Goal: Information Seeking & Learning: Learn about a topic

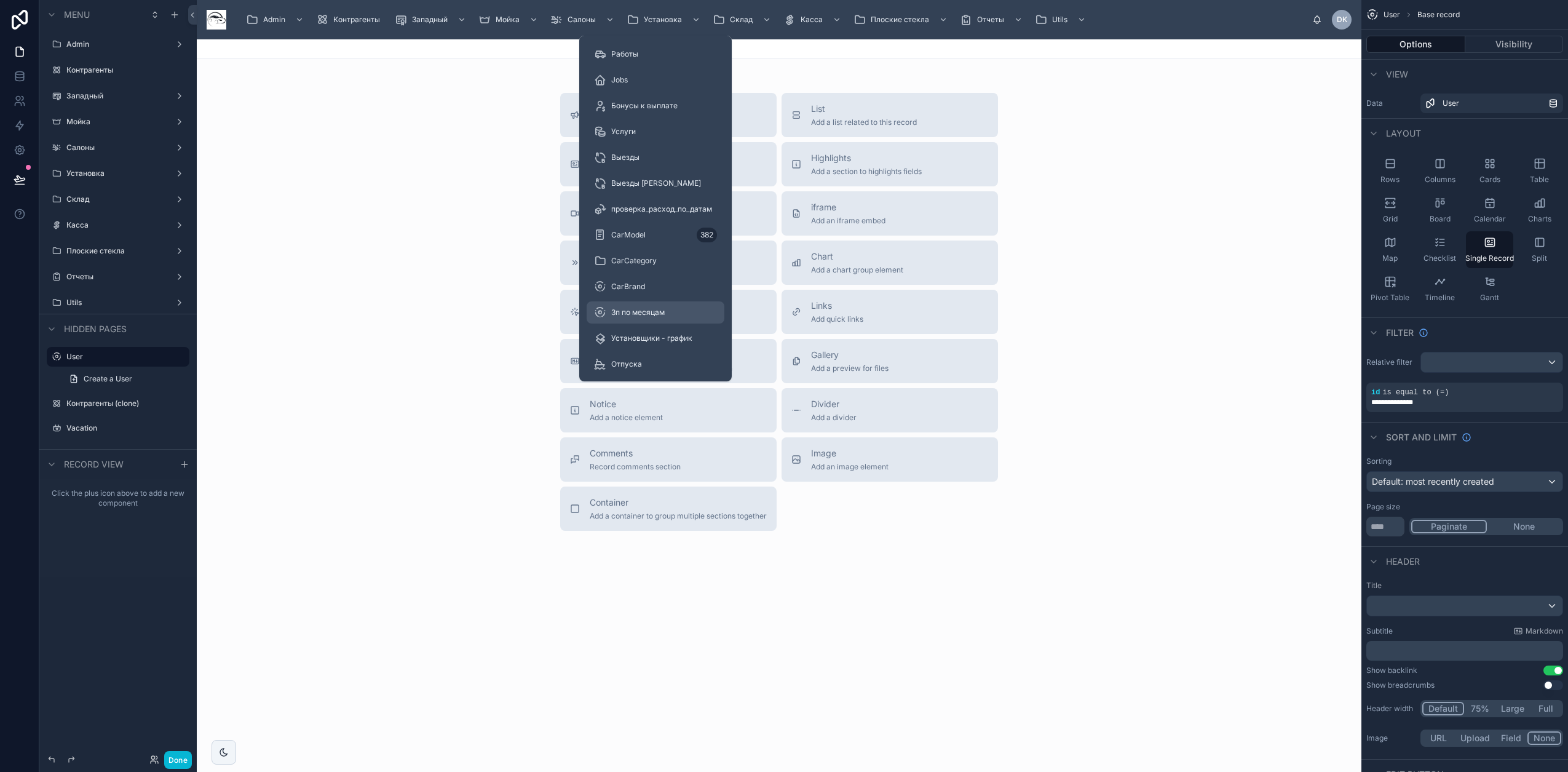
click at [643, 309] on span "Зп по месяцам" at bounding box center [638, 312] width 53 height 10
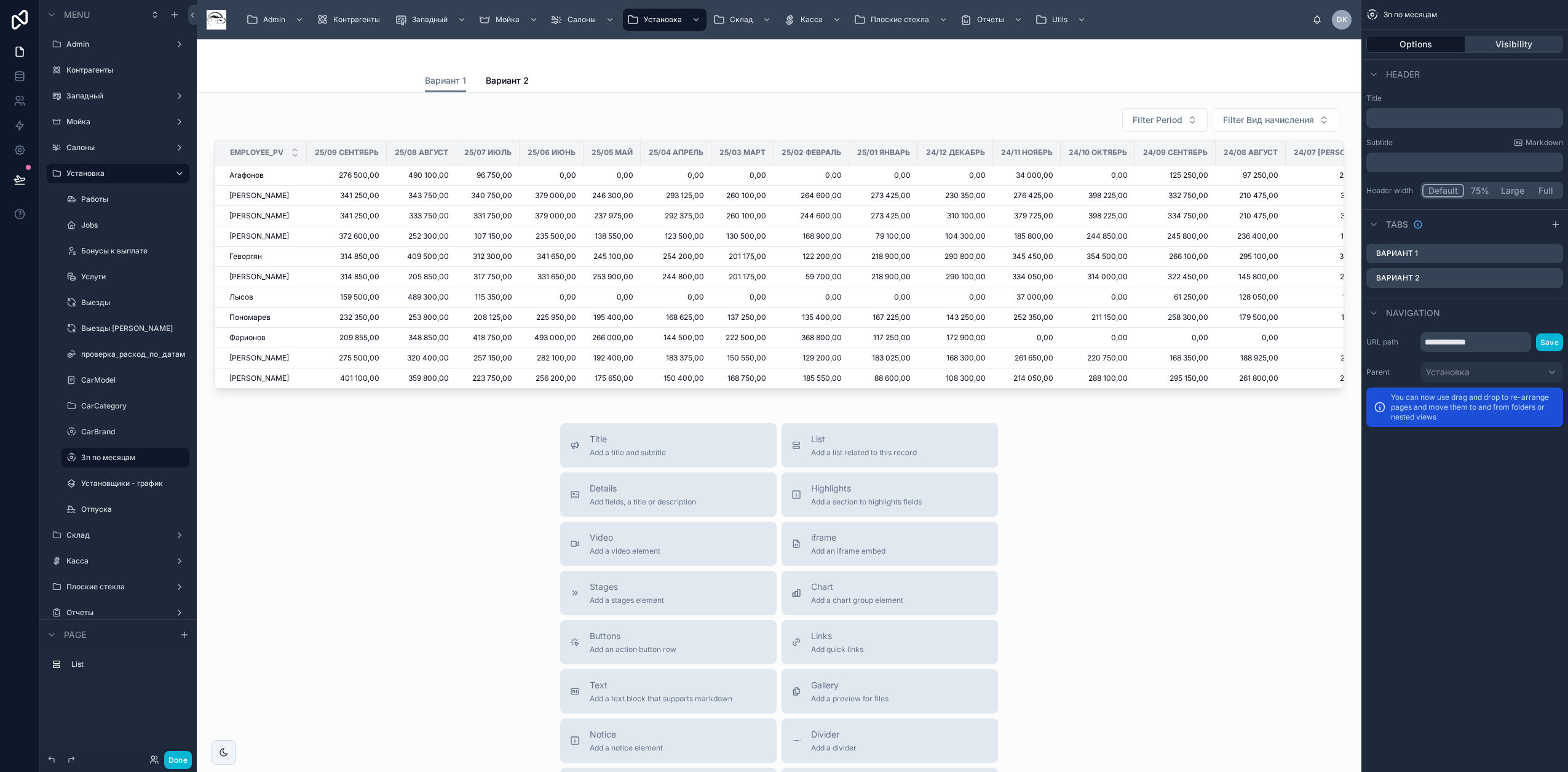
click at [1521, 42] on button "Visibility" at bounding box center [1514, 45] width 98 height 17
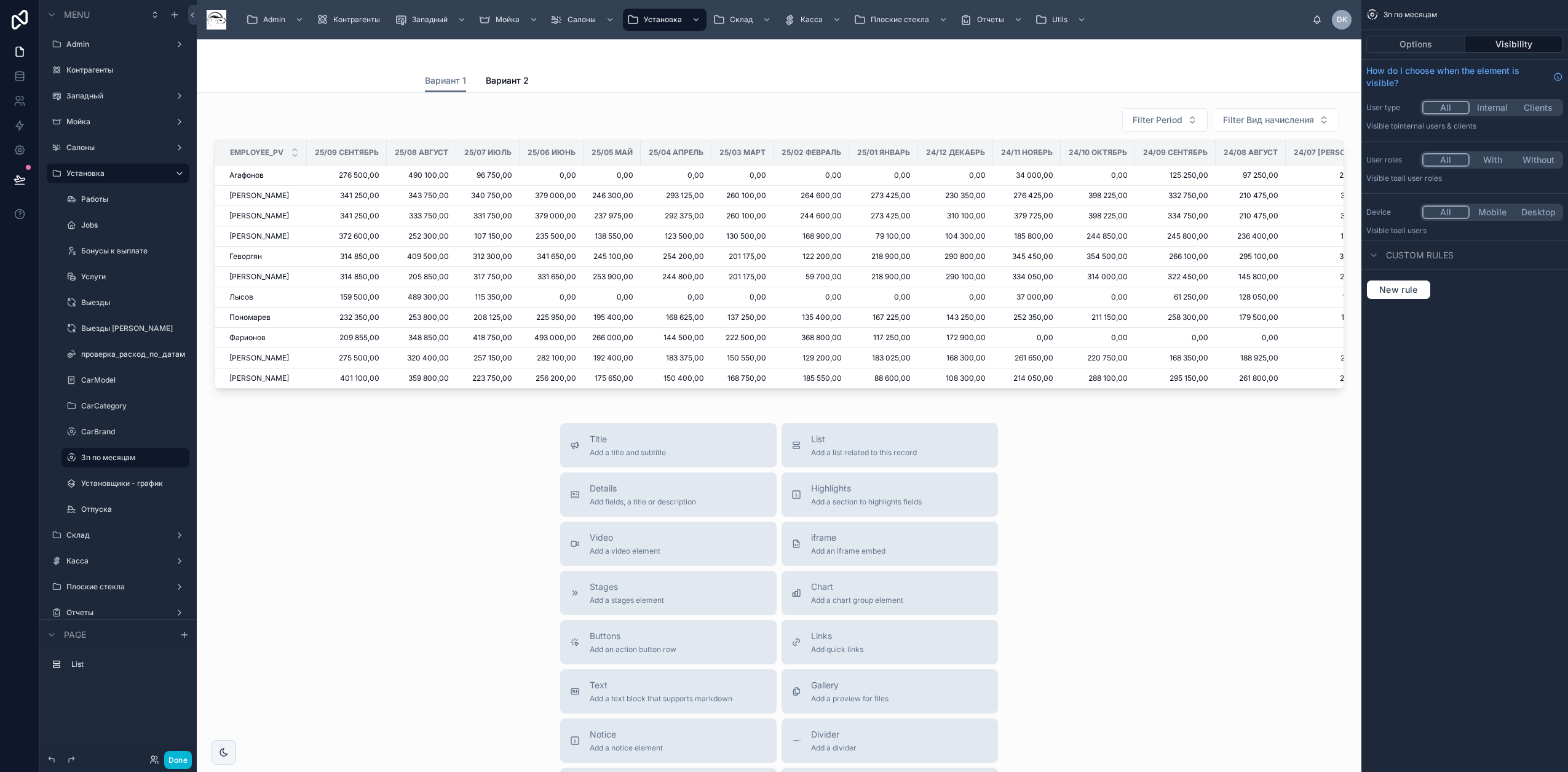
click at [1494, 157] on button "With" at bounding box center [1492, 160] width 46 height 14
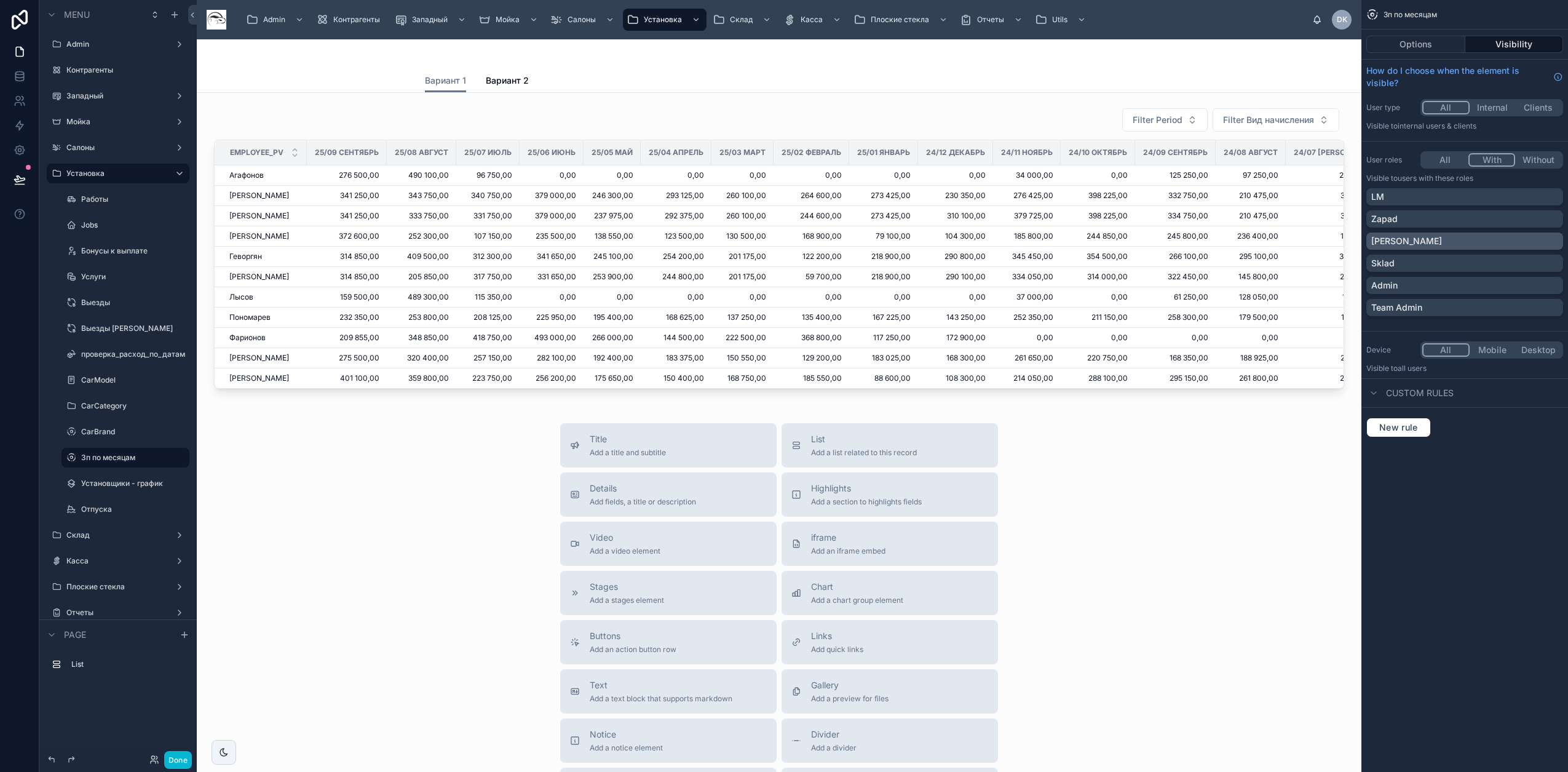
click at [1461, 247] on div "[PERSON_NAME]" at bounding box center [1465, 241] width 187 height 12
click at [1442, 286] on div "Admin" at bounding box center [1465, 286] width 187 height 12
click at [1450, 306] on div "Team Admin" at bounding box center [1465, 307] width 187 height 12
click at [1515, 215] on div "Zapad" at bounding box center [1465, 219] width 187 height 12
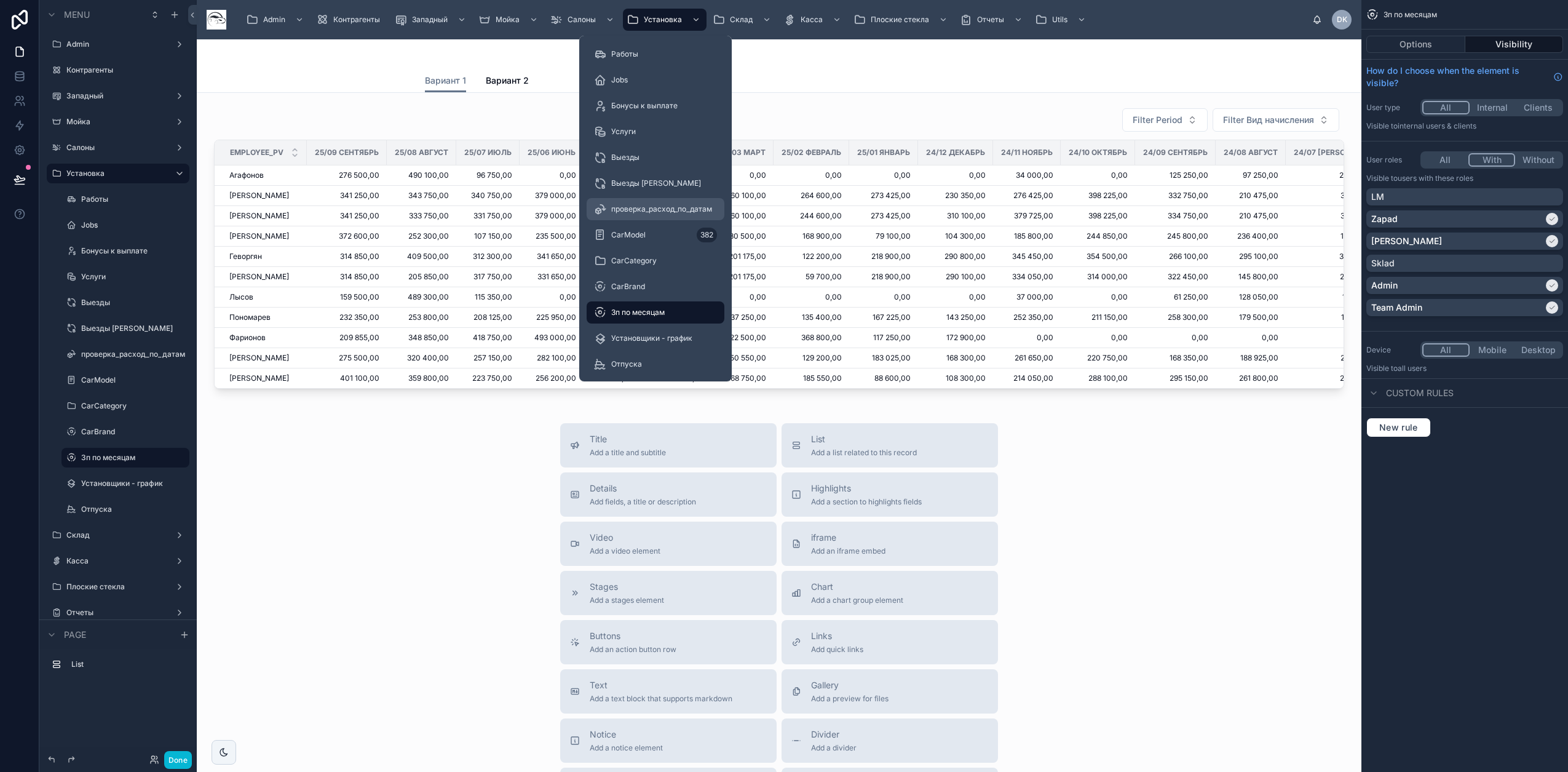
click at [663, 209] on span "проверка_расход_по_датам" at bounding box center [661, 209] width 101 height 10
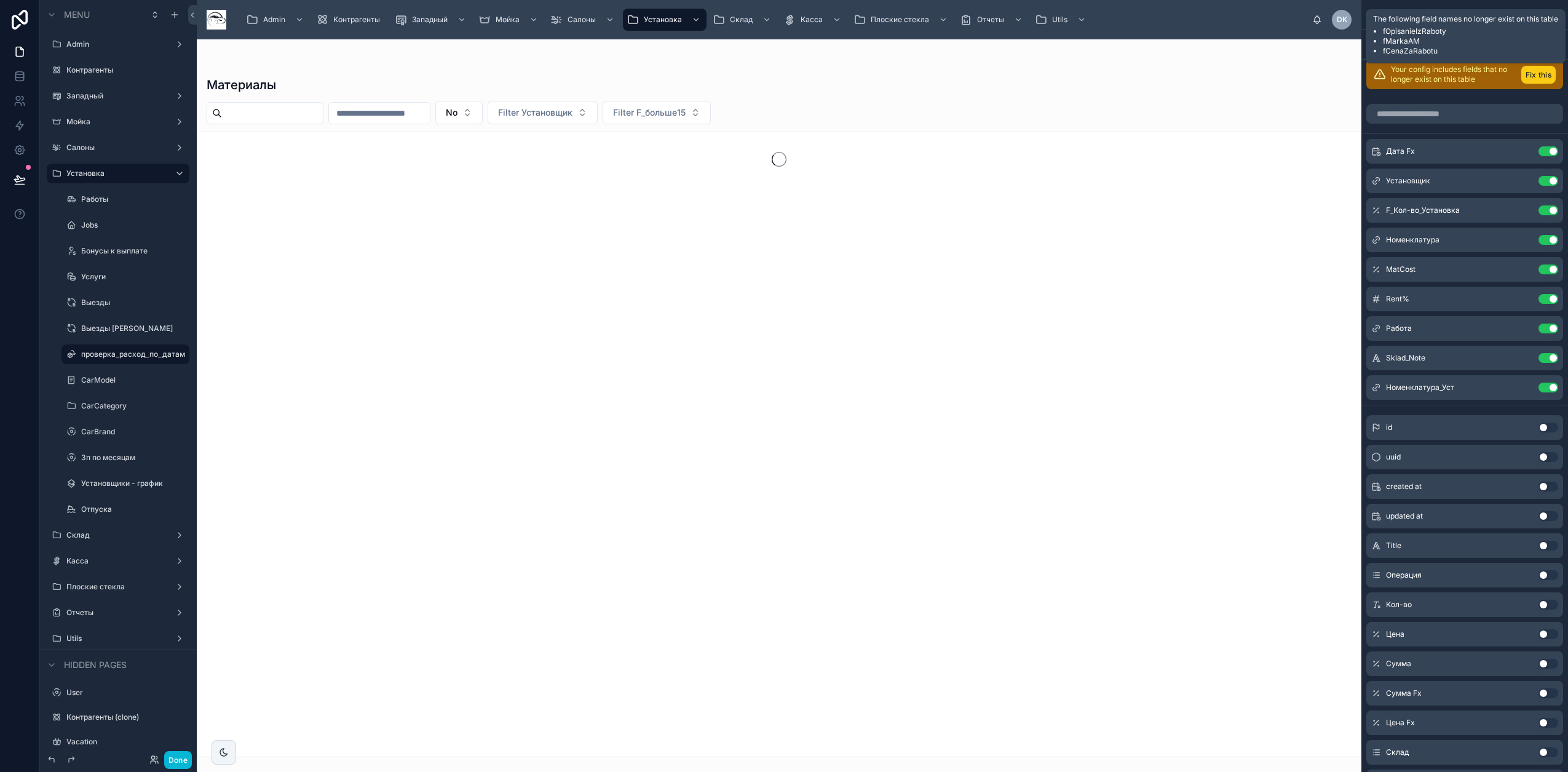
click at [1541, 77] on button "Fix this" at bounding box center [1538, 74] width 35 height 18
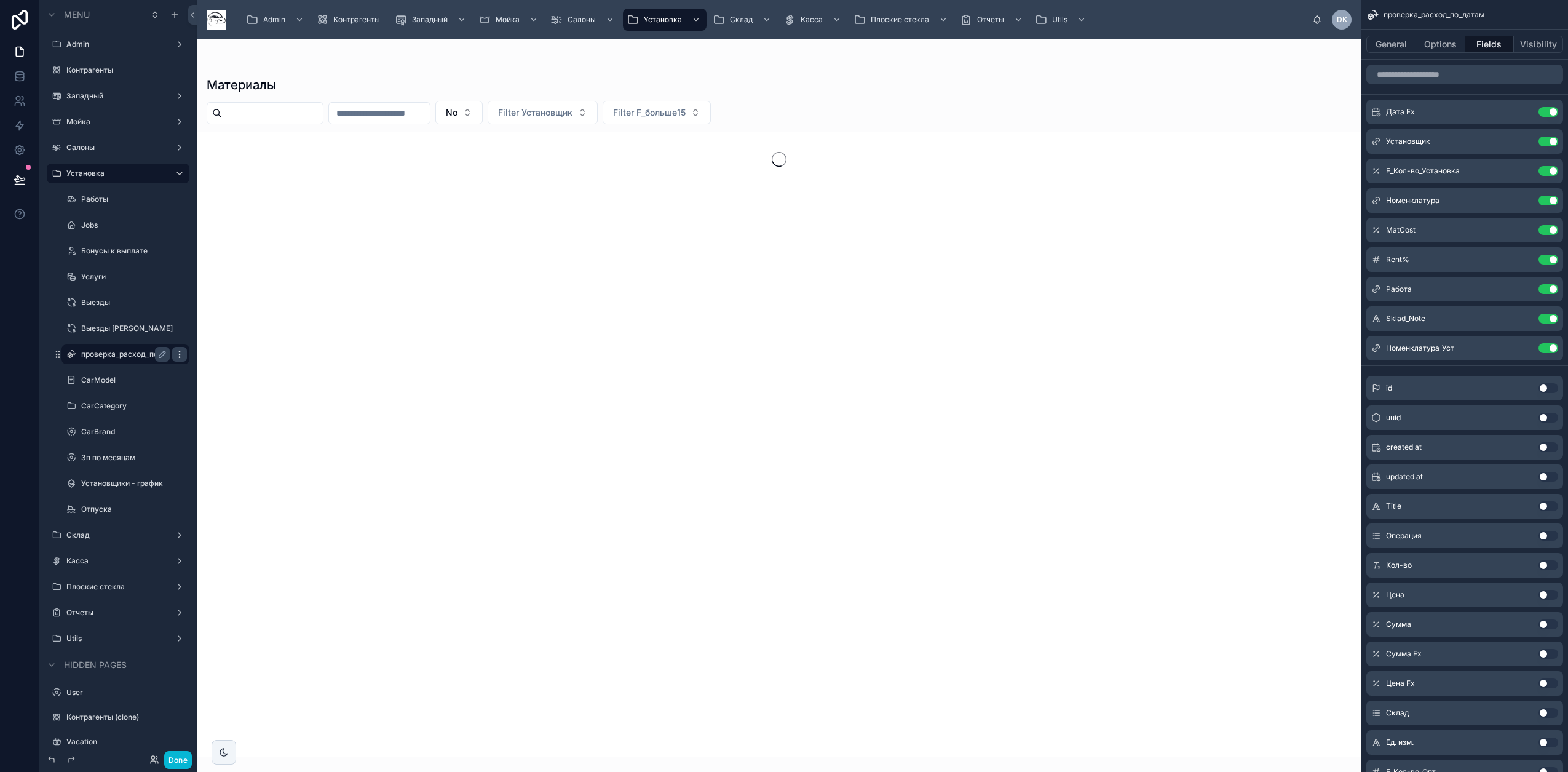
click at [180, 352] on icon "scrollable content" at bounding box center [179, 351] width 1 height 1
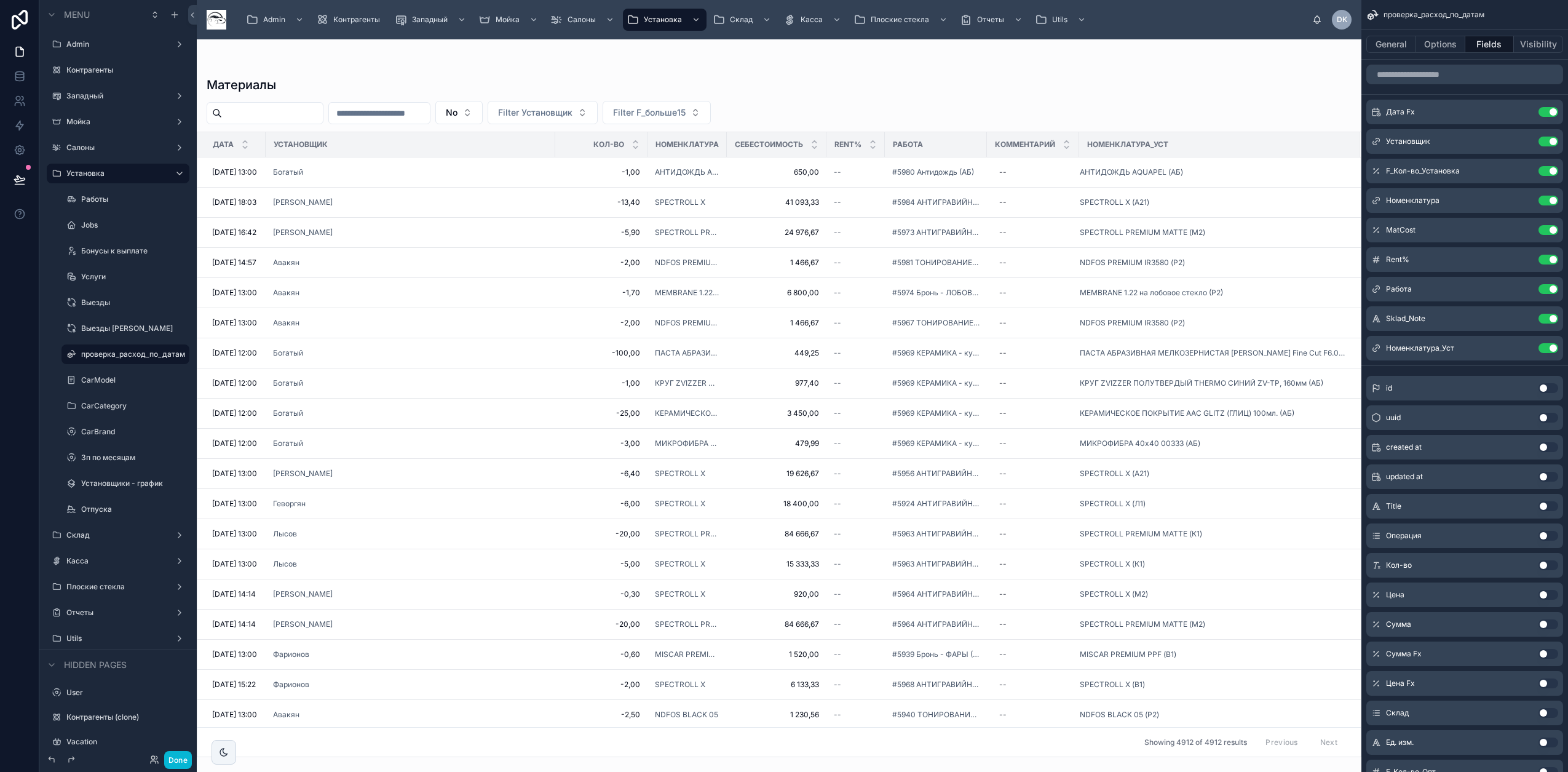
click at [736, 100] on div at bounding box center [779, 406] width 1164 height 732
click at [686, 107] on span "Filter F_больше15" at bounding box center [649, 113] width 72 height 12
click at [682, 205] on div "Yes" at bounding box center [720, 202] width 147 height 20
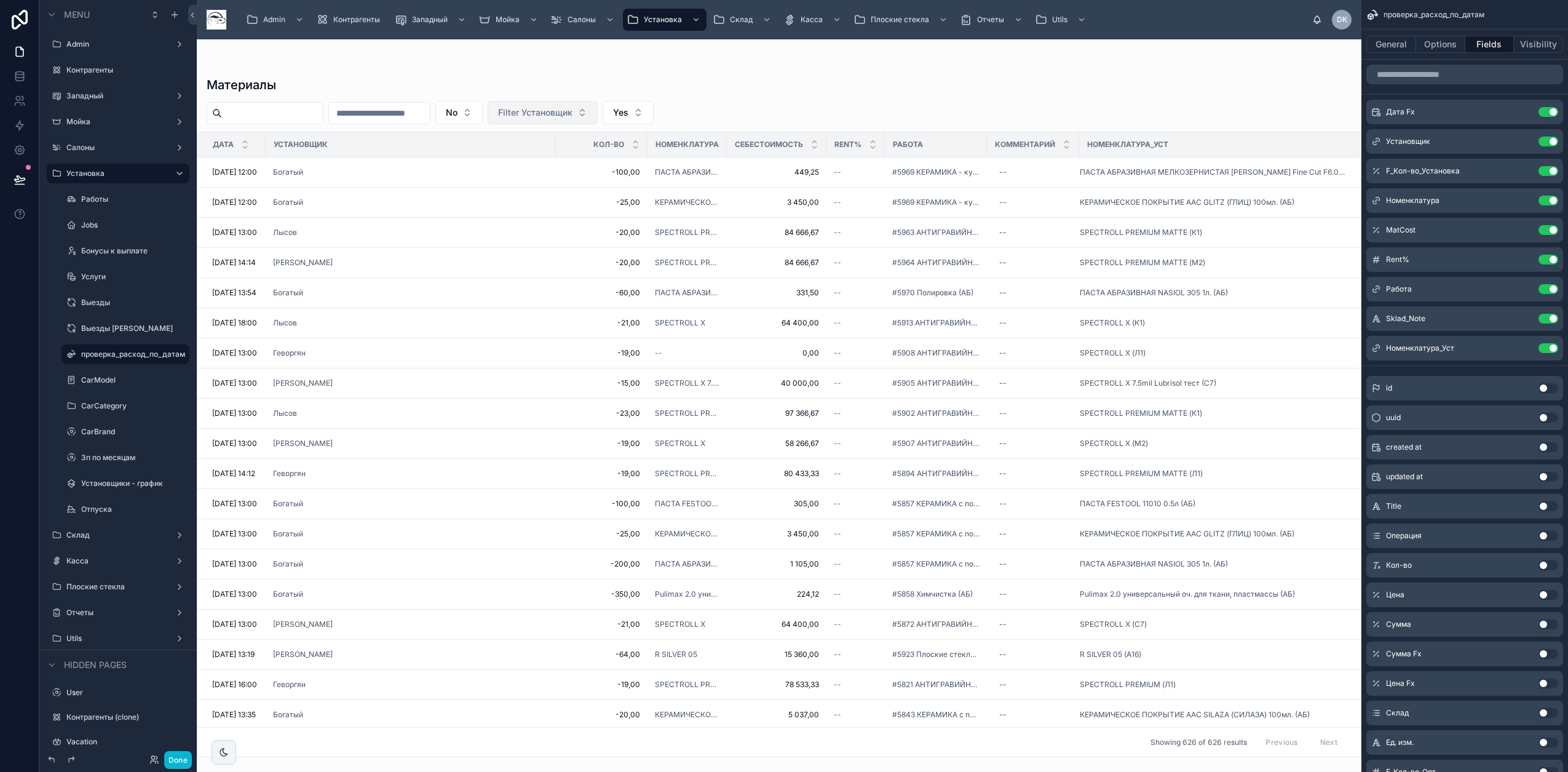
click at [572, 114] on span "Filter Установщик" at bounding box center [535, 113] width 74 height 12
click at [965, 351] on span "#5908 АНТИГРАВИЙНАЯ защита (С5/Л1)" at bounding box center [936, 353] width 87 height 10
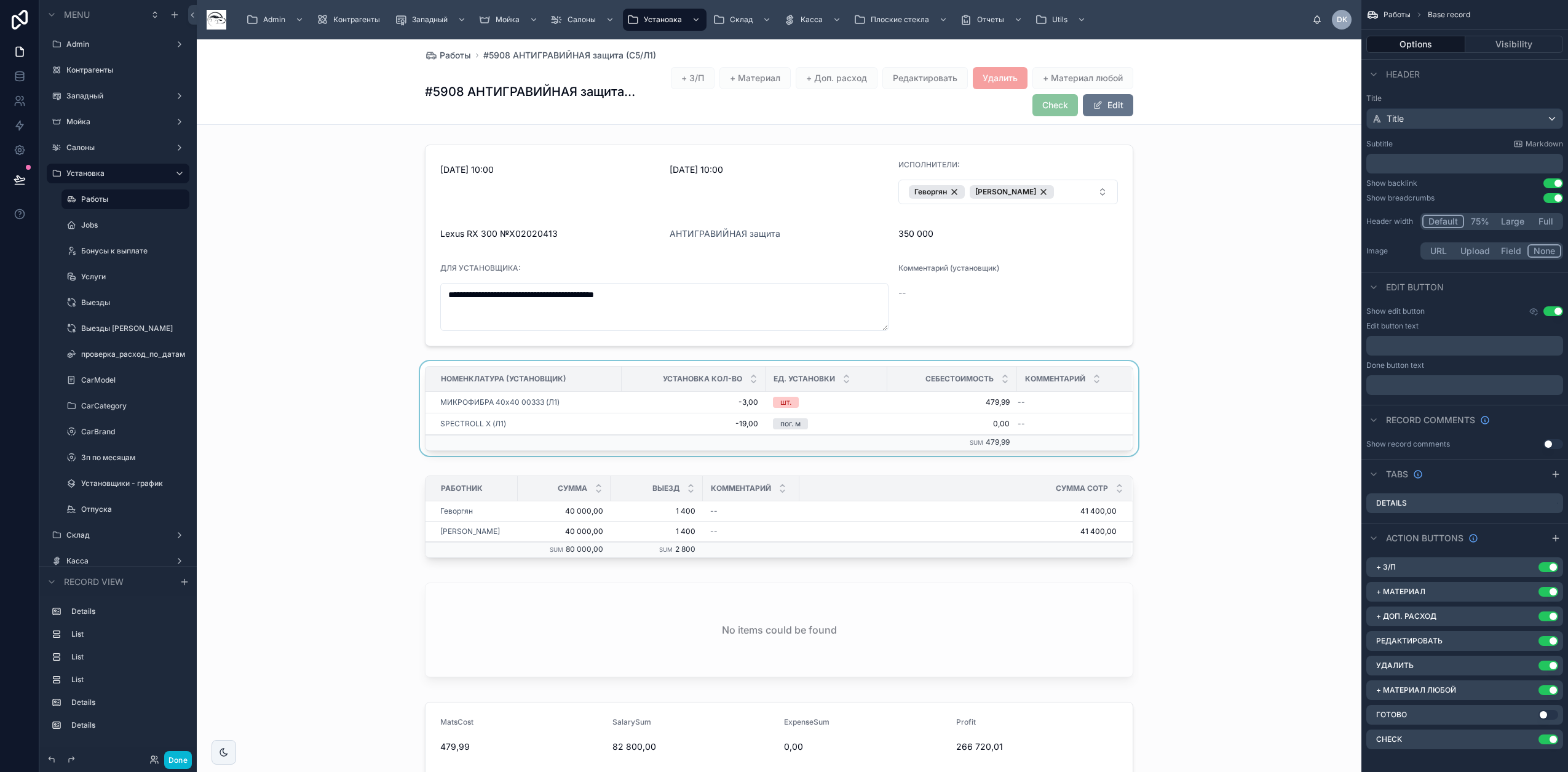
click at [823, 424] on div at bounding box center [779, 411] width 1164 height 100
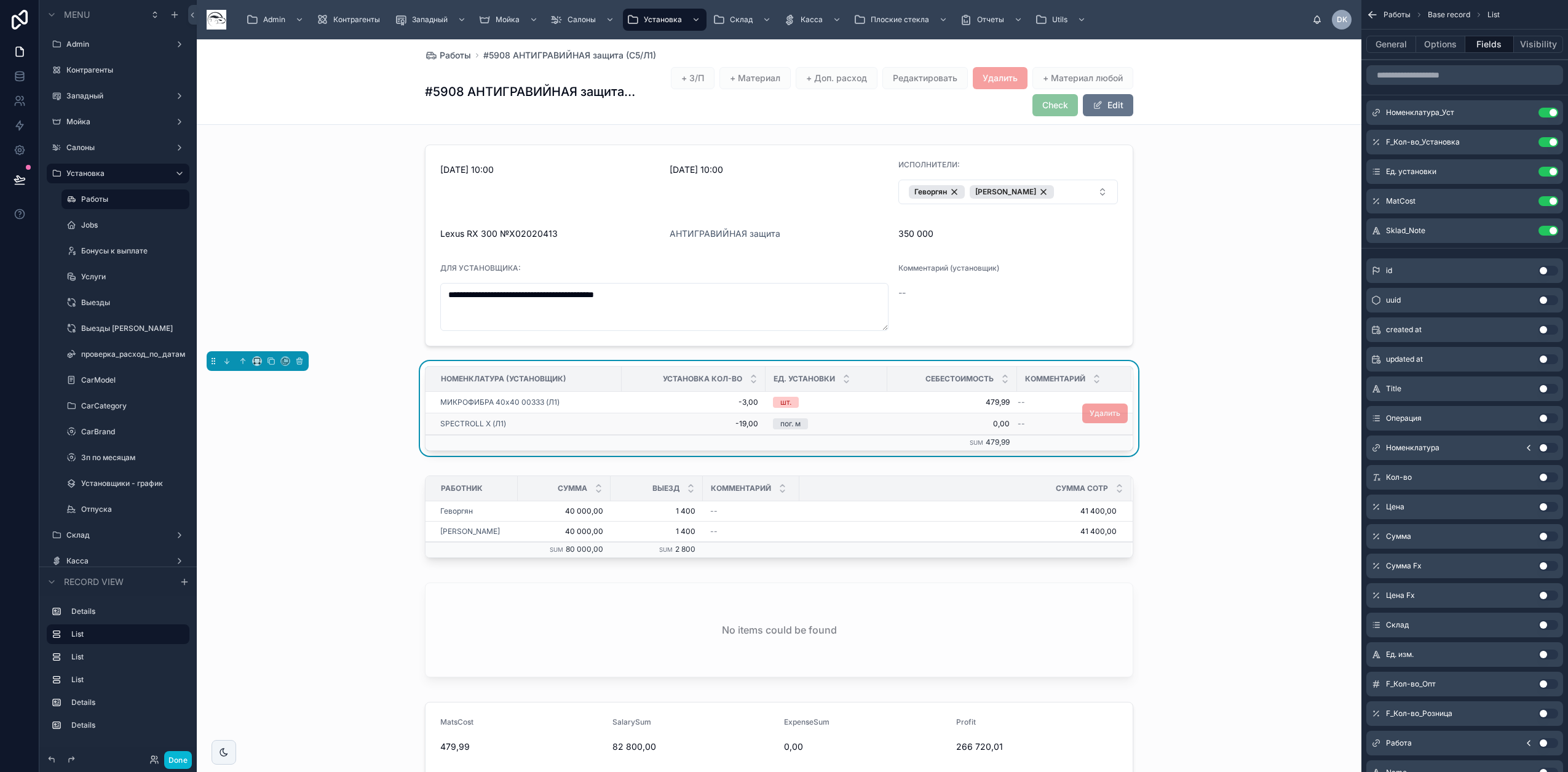
click at [539, 423] on div "SPECTROLL X (Л1)" at bounding box center [527, 424] width 174 height 10
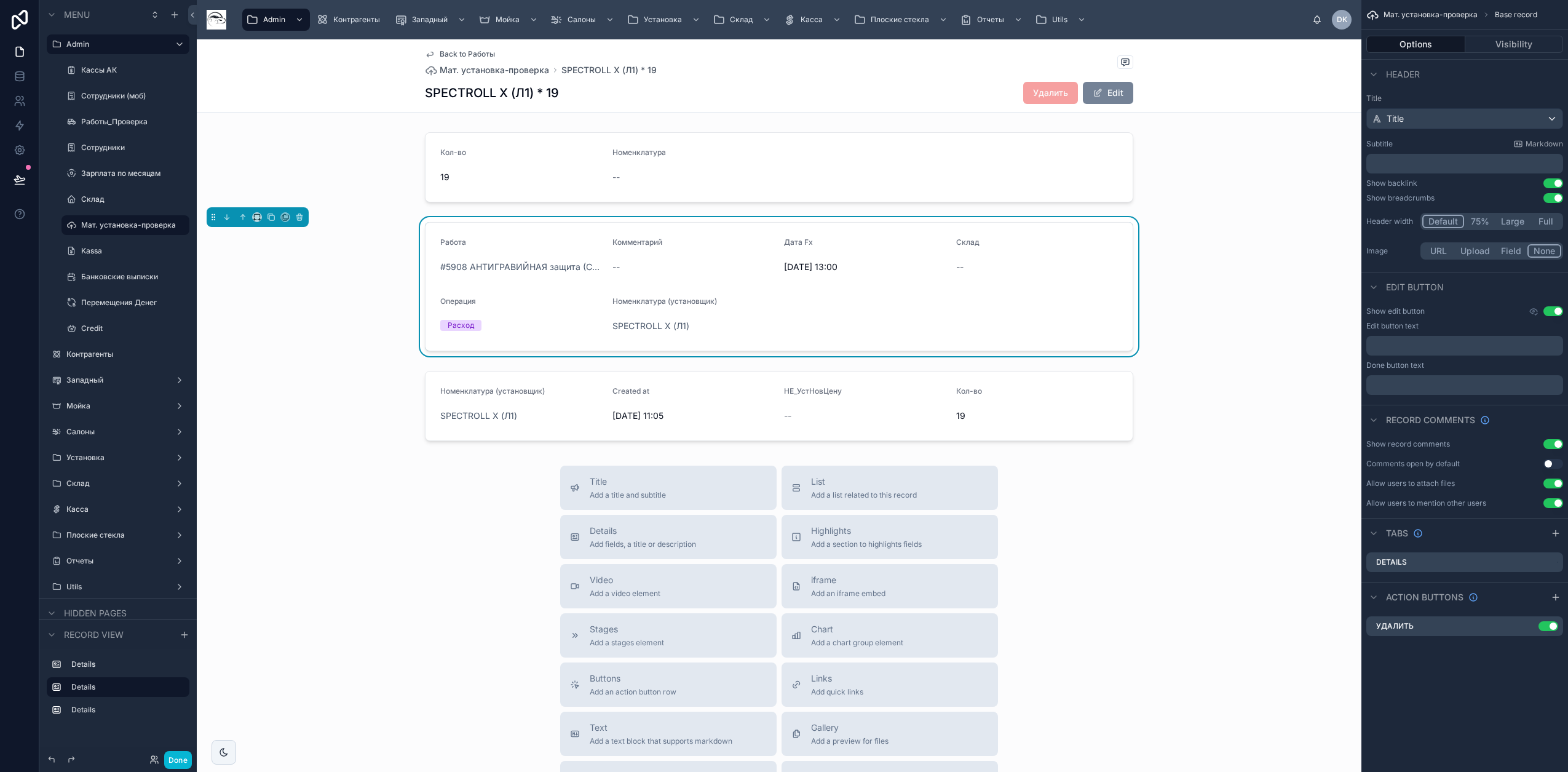
click at [1112, 93] on button "Edit" at bounding box center [1107, 93] width 50 height 22
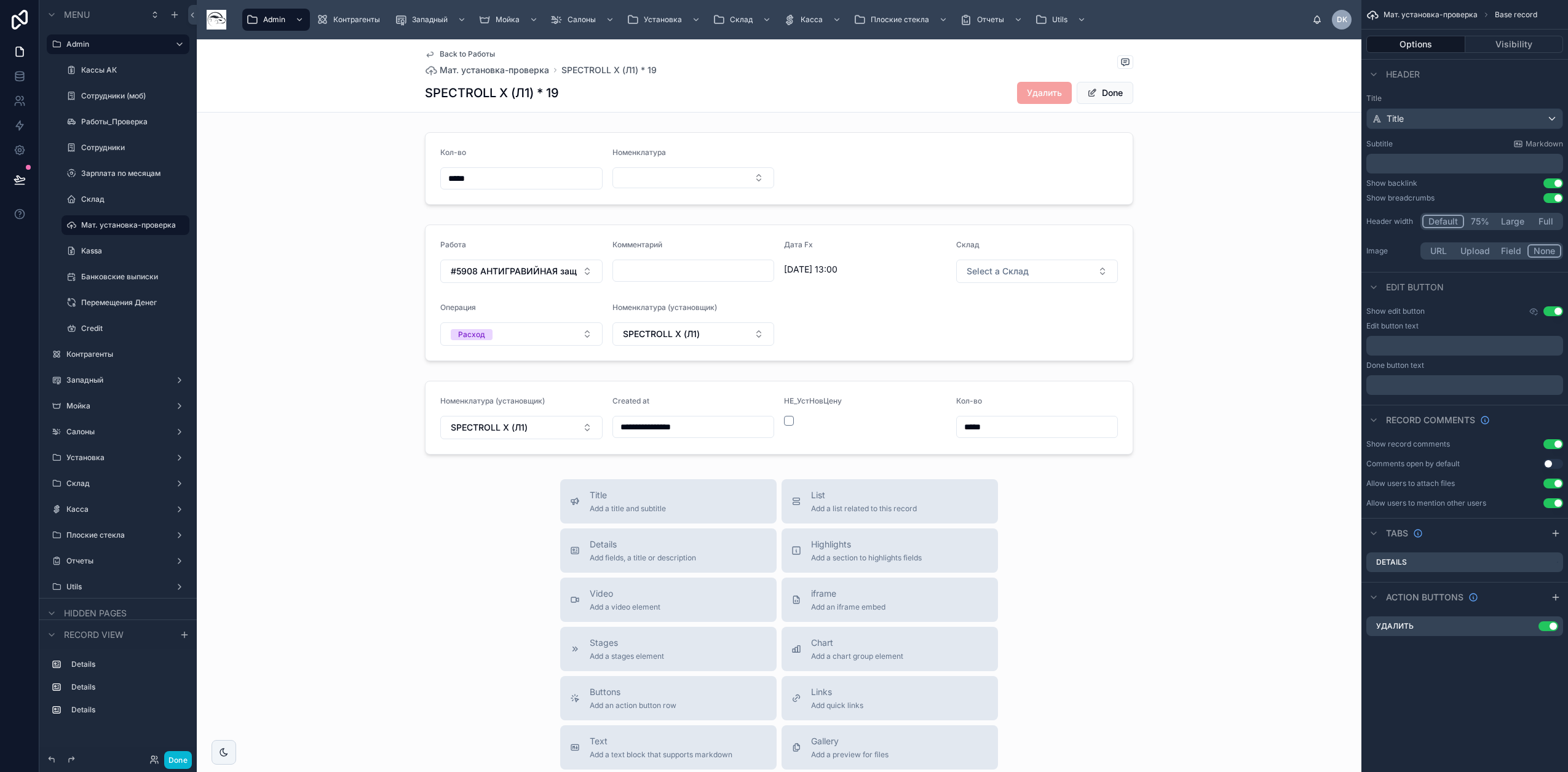
click at [1292, 477] on div "**********" at bounding box center [779, 528] width 1164 height 976
click at [1292, 473] on div "**********" at bounding box center [779, 528] width 1164 height 976
click at [1113, 92] on button "Done" at bounding box center [1104, 93] width 56 height 22
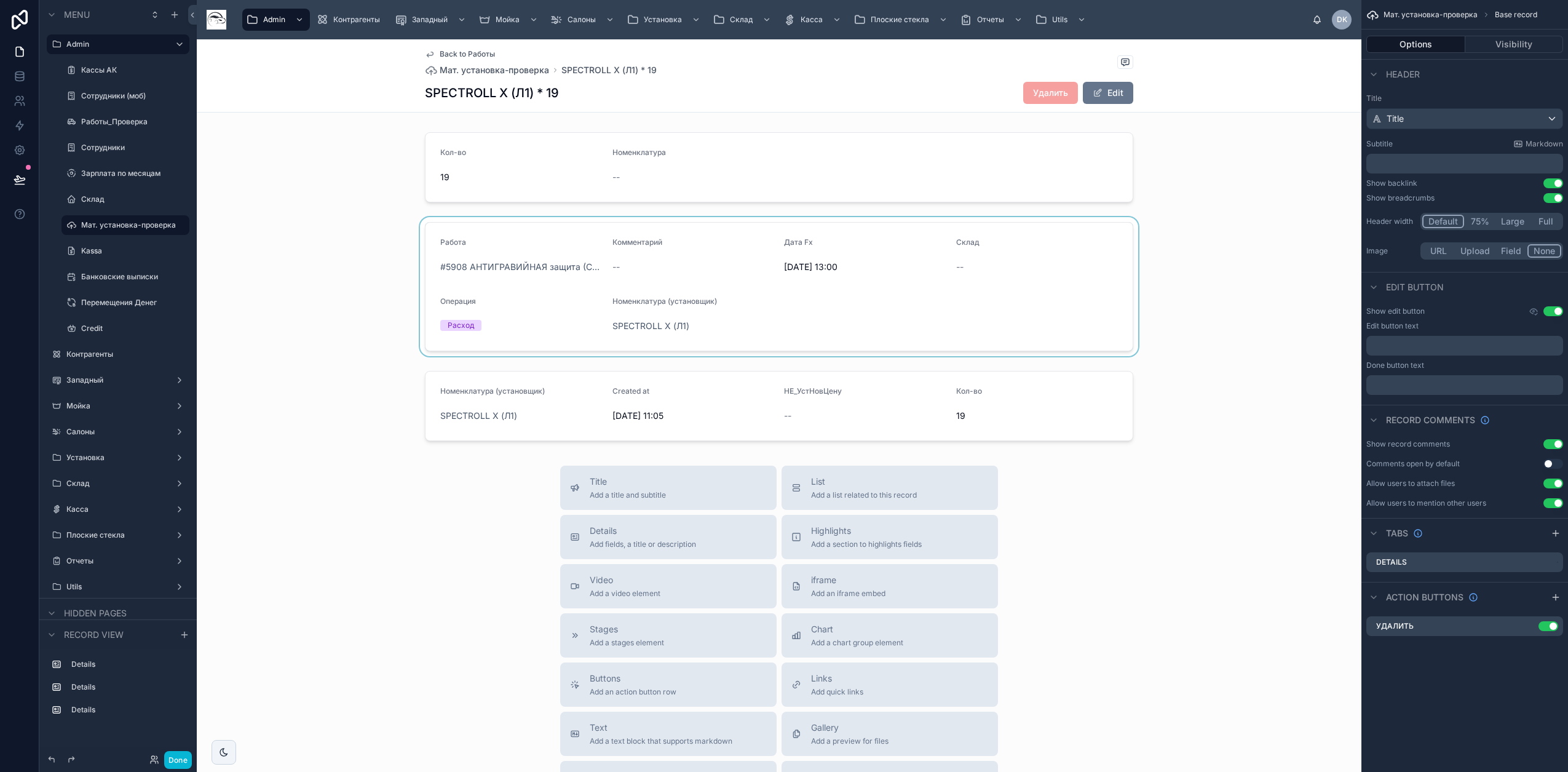
click at [1068, 318] on div at bounding box center [779, 286] width 1164 height 139
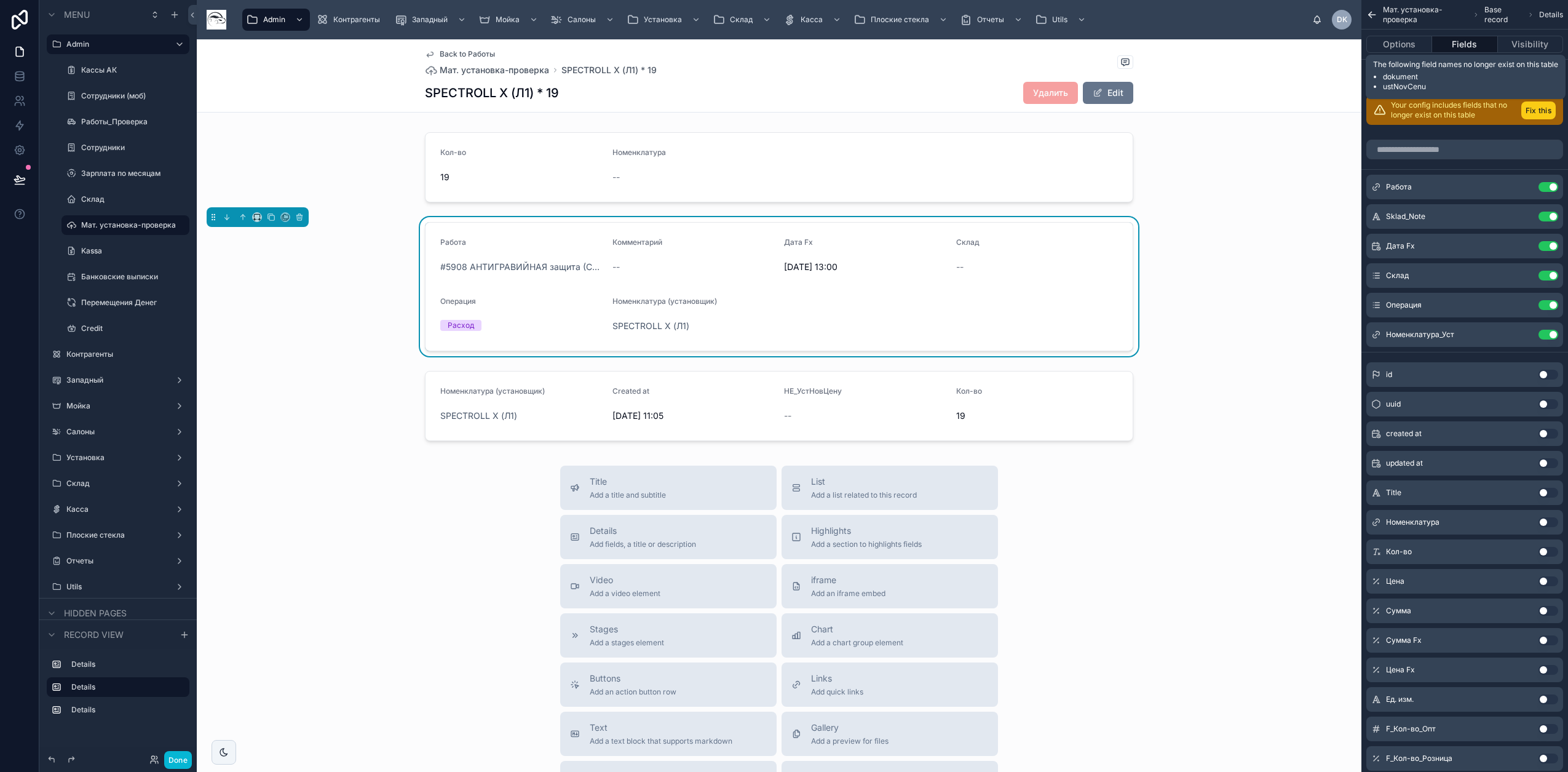
click at [1541, 109] on button "Fix this" at bounding box center [1538, 110] width 35 height 18
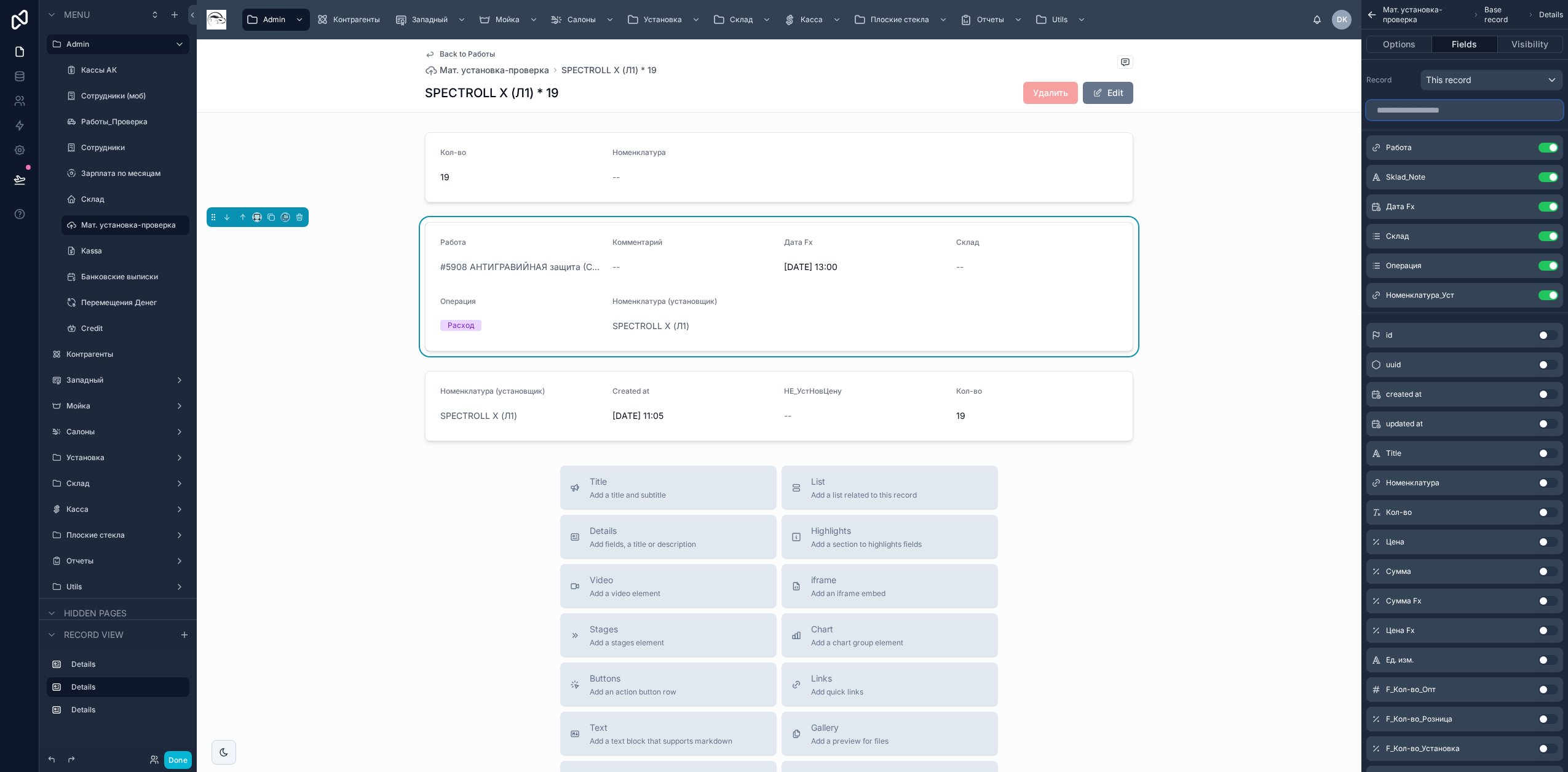
click at [1424, 113] on input "scrollable content" at bounding box center [1465, 110] width 197 height 20
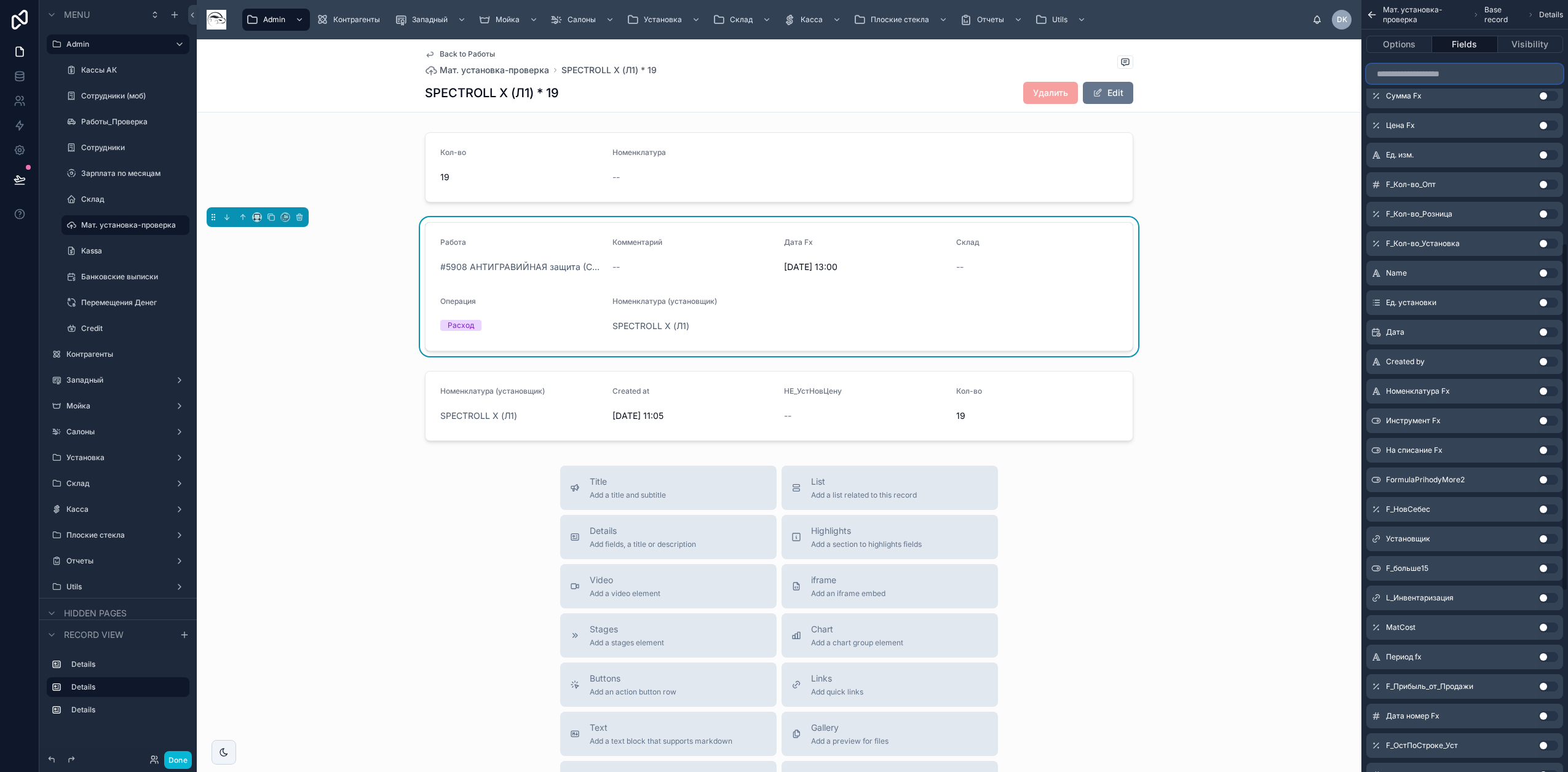
scroll to position [538, 0]
click at [1550, 596] on button "Use setting" at bounding box center [1548, 594] width 20 height 10
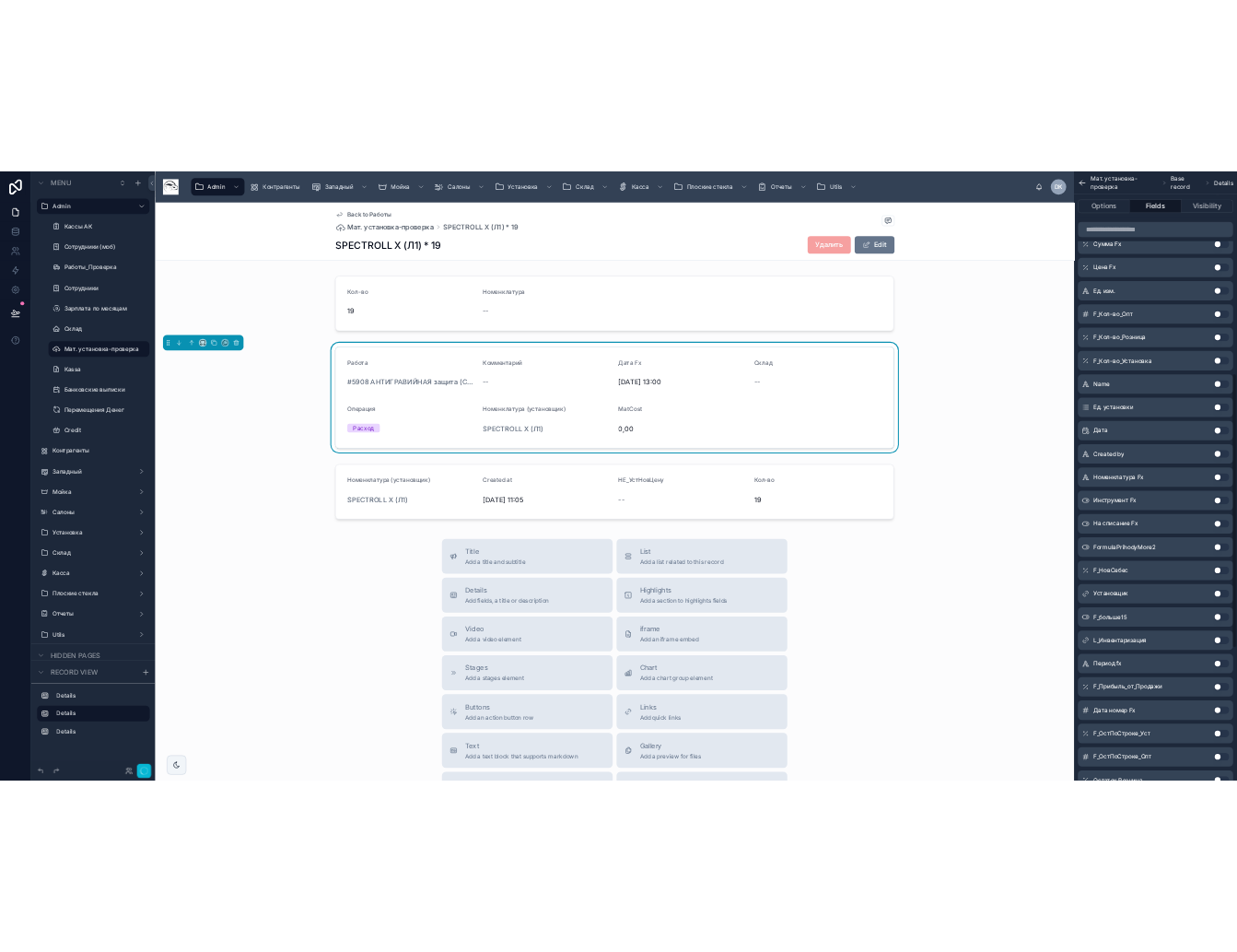
scroll to position [850, 0]
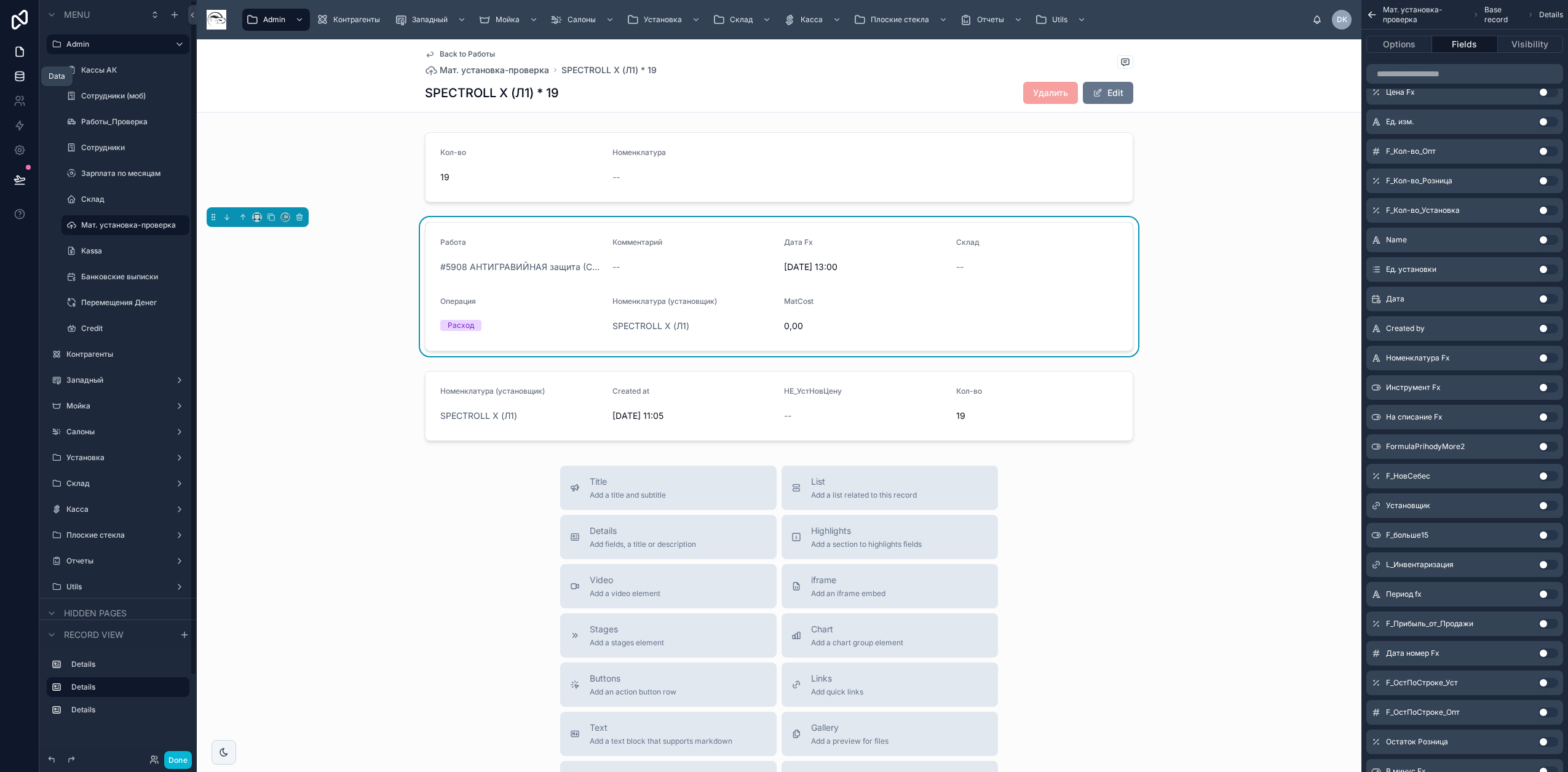
click at [19, 81] on icon at bounding box center [19, 79] width 8 height 5
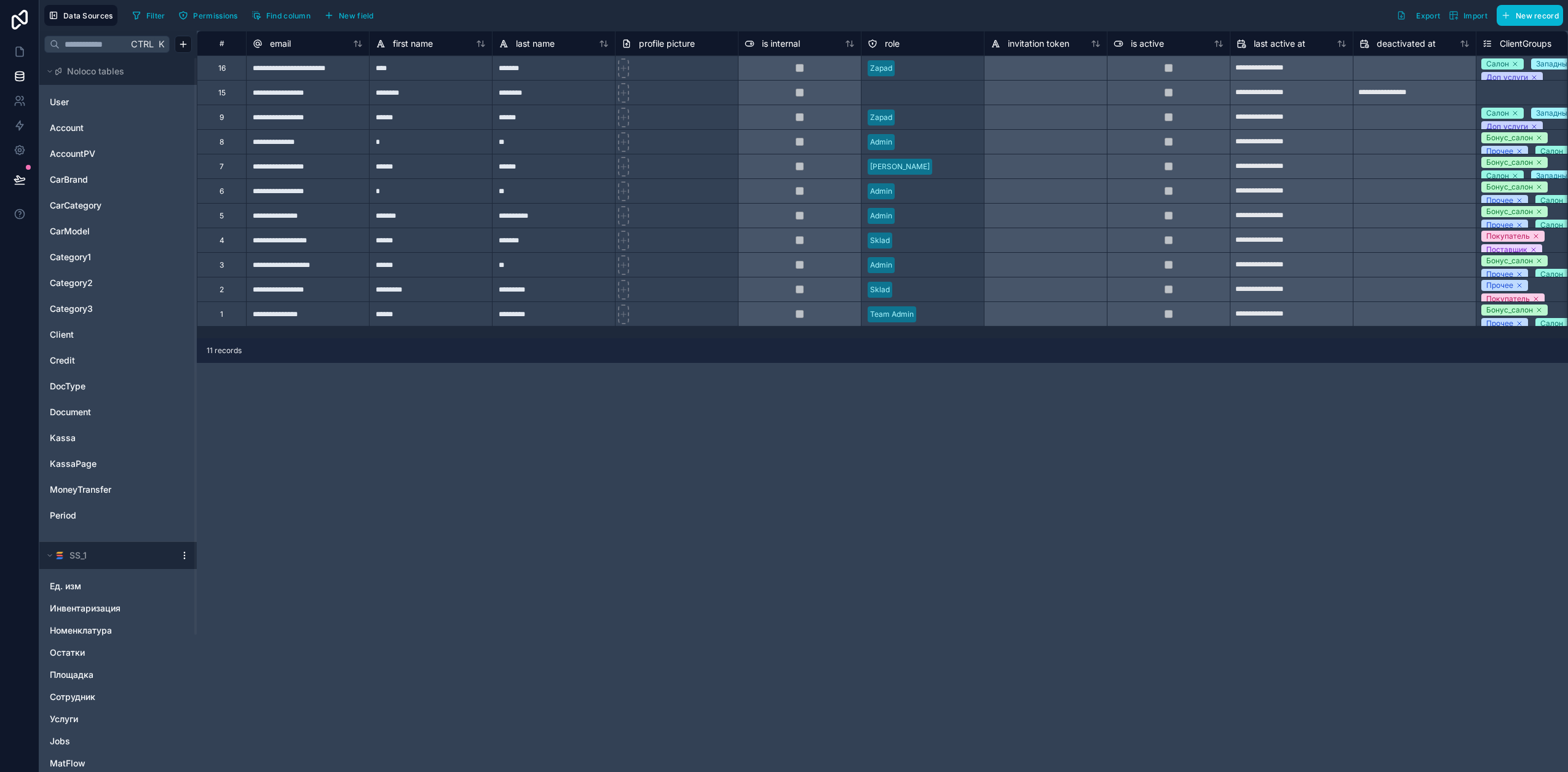
click at [184, 559] on html "**********" at bounding box center [784, 386] width 1568 height 772
click at [253, 617] on span "Queue schema sync" at bounding box center [251, 615] width 89 height 12
click at [243, 595] on div "**********" at bounding box center [882, 401] width 1371 height 741
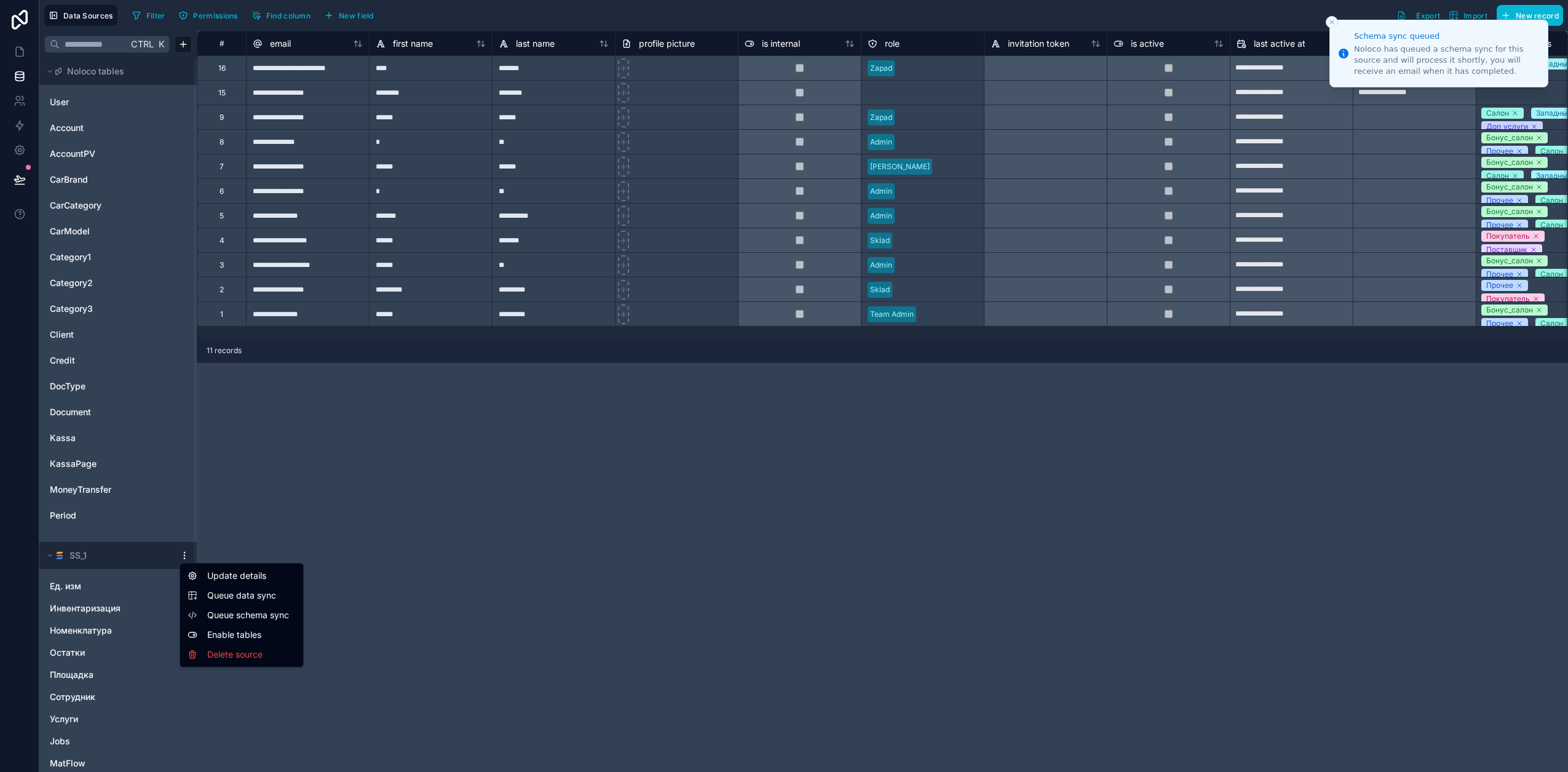
click at [186, 553] on html "**********" at bounding box center [784, 386] width 1568 height 772
click at [242, 596] on span "Queue data sync" at bounding box center [251, 595] width 89 height 12
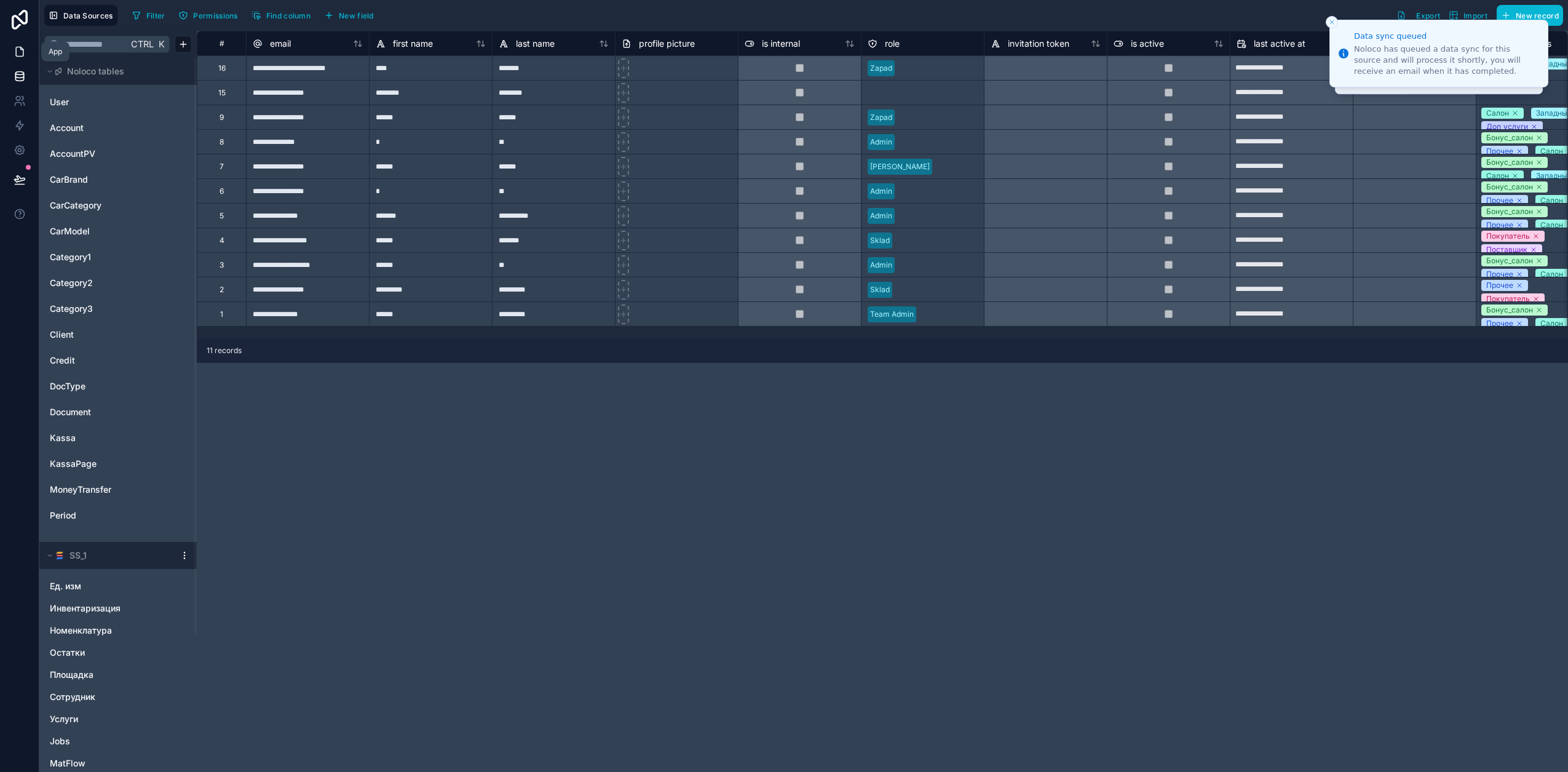
click at [21, 56] on icon at bounding box center [20, 51] width 12 height 12
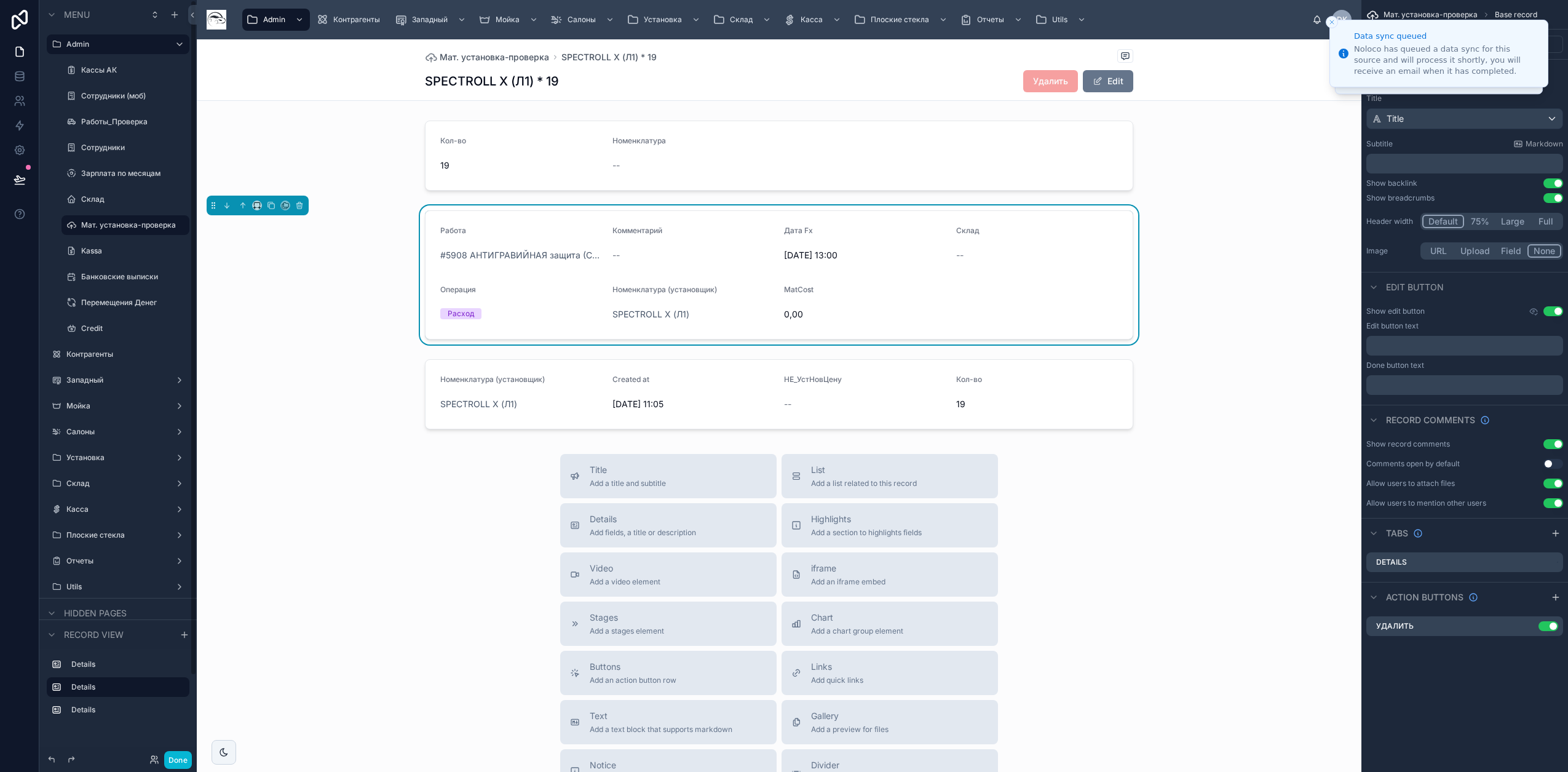
click at [1021, 298] on form "Работа #5908 АНТИГРАВИЙНАЯ защита (С5/Л1) Комментарий -- Дата Fx [DATE] 13:00 С…" at bounding box center [779, 275] width 707 height 128
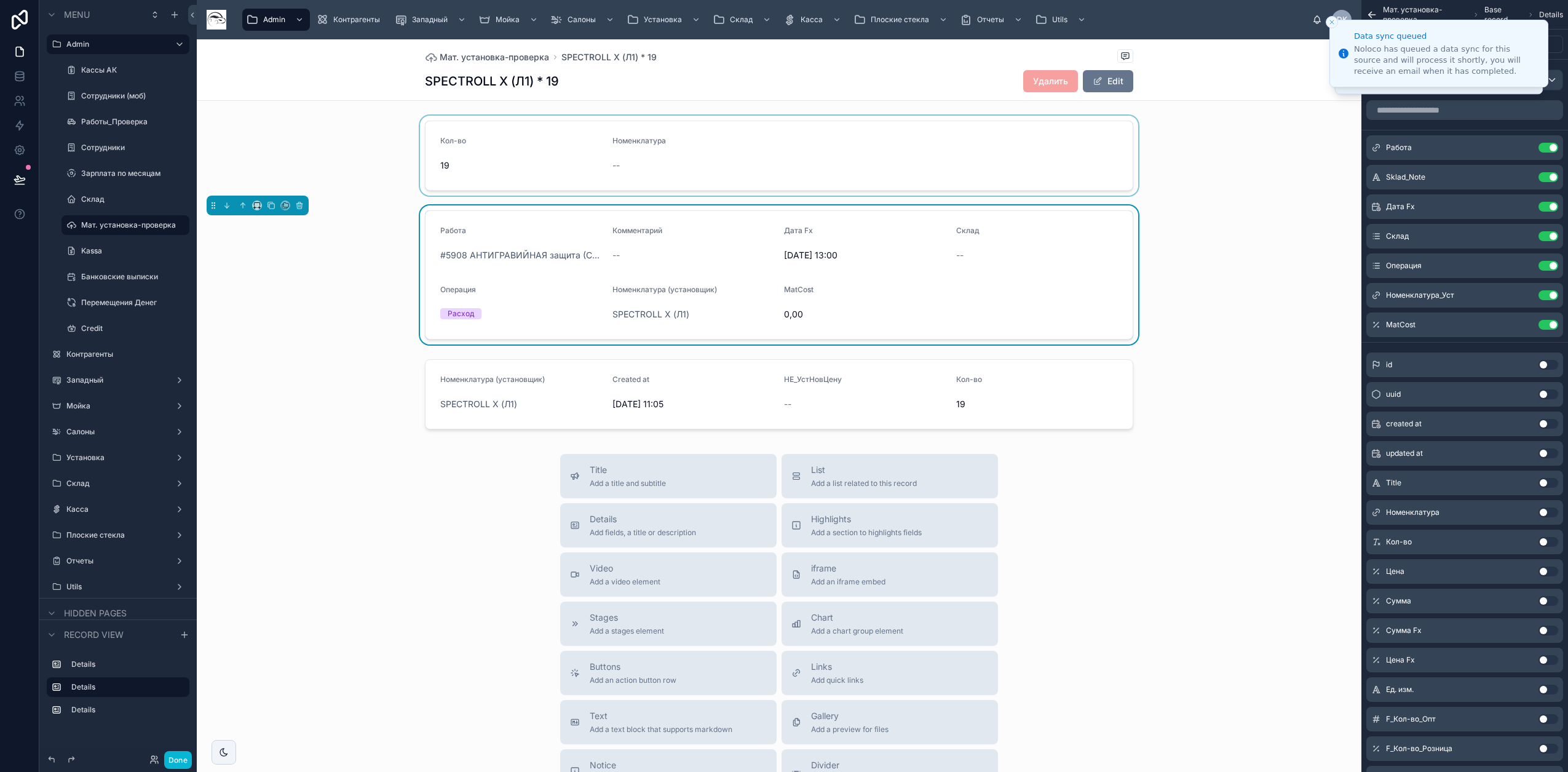
click at [896, 147] on div at bounding box center [779, 156] width 1164 height 80
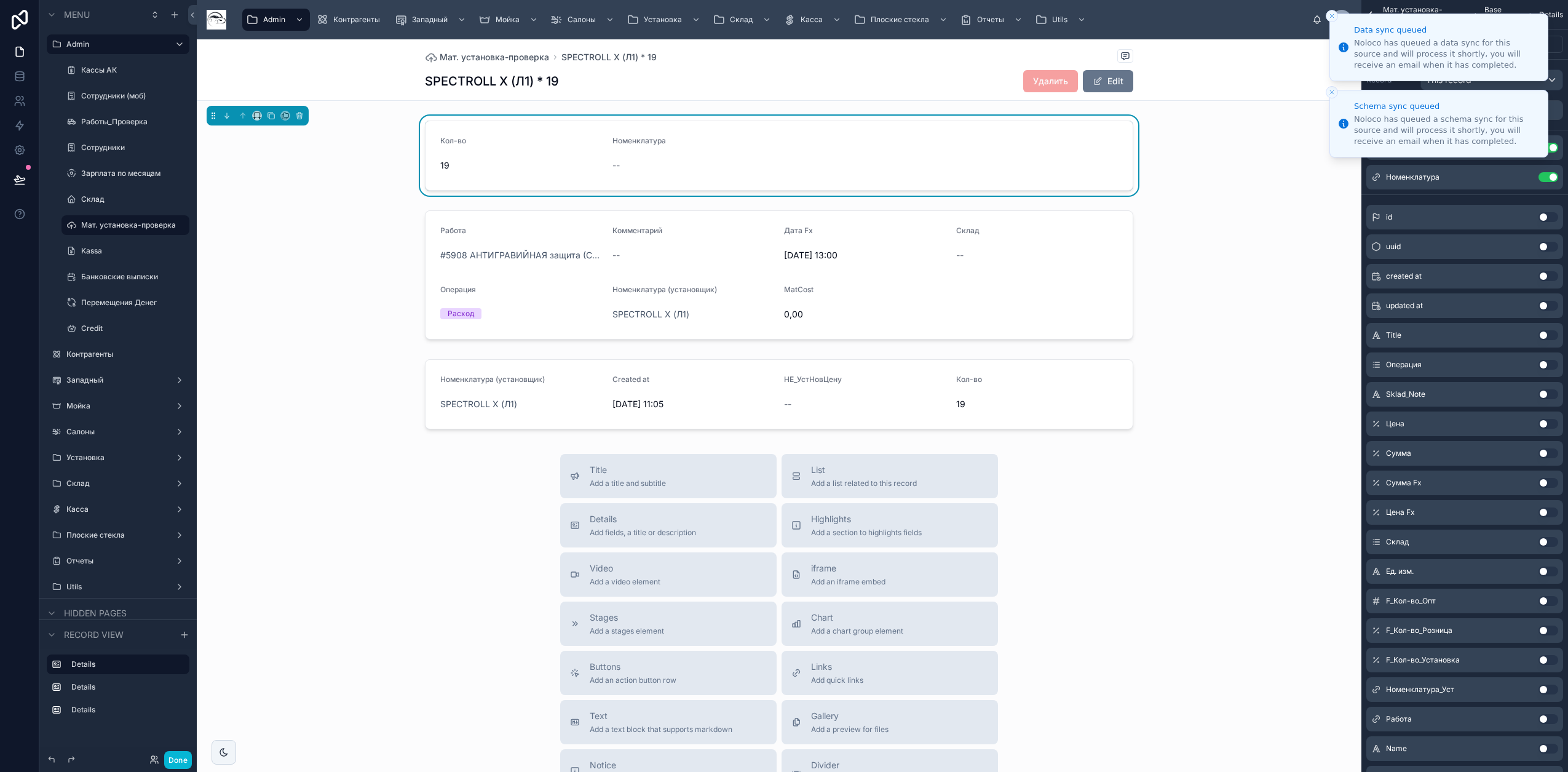
click at [1332, 19] on icon "Close toast" at bounding box center [1331, 16] width 7 height 7
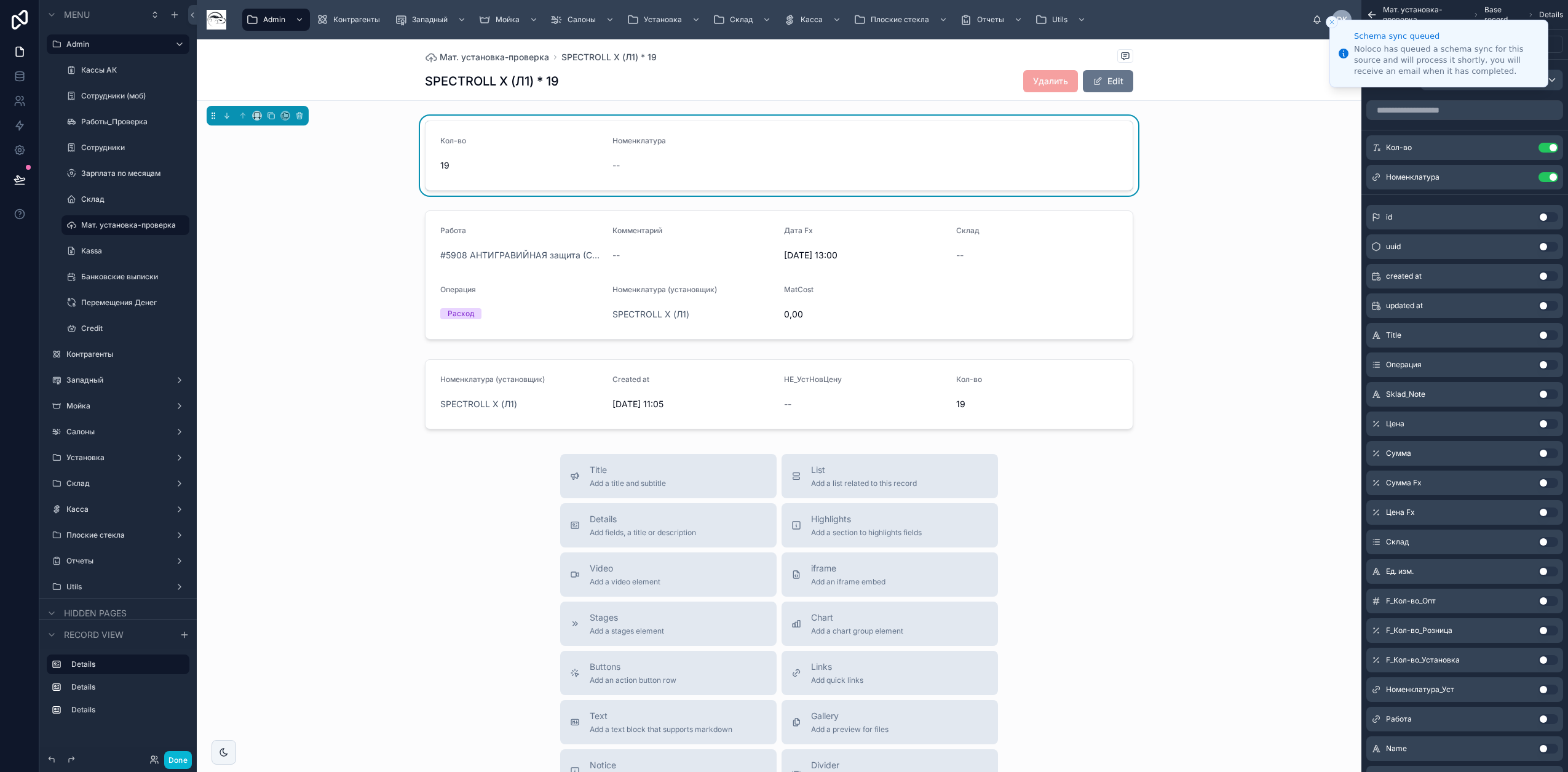
click at [1331, 25] on icon "Close toast" at bounding box center [1331, 22] width 7 height 7
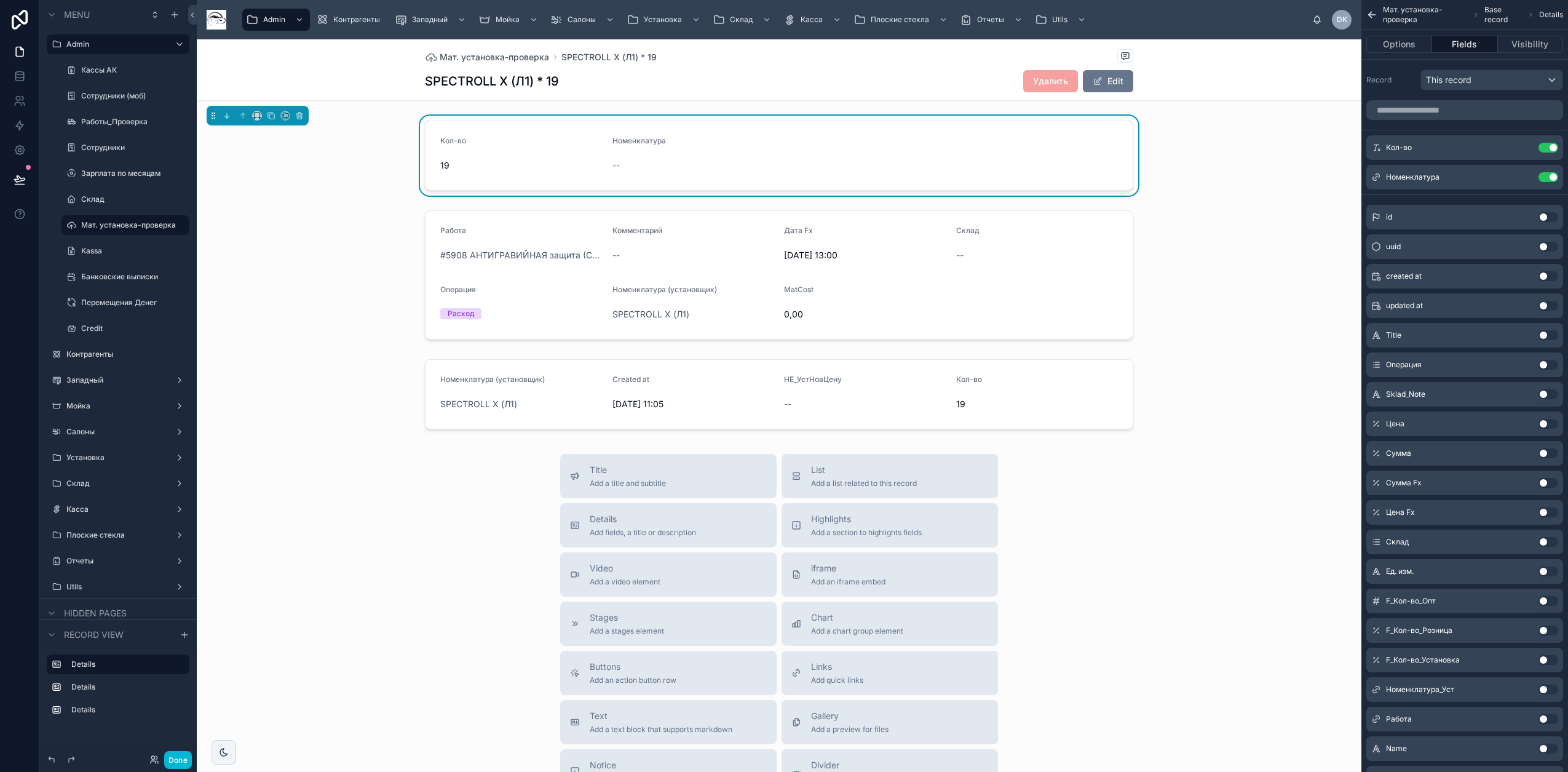
click at [1545, 215] on button "Use setting" at bounding box center [1548, 217] width 20 height 10
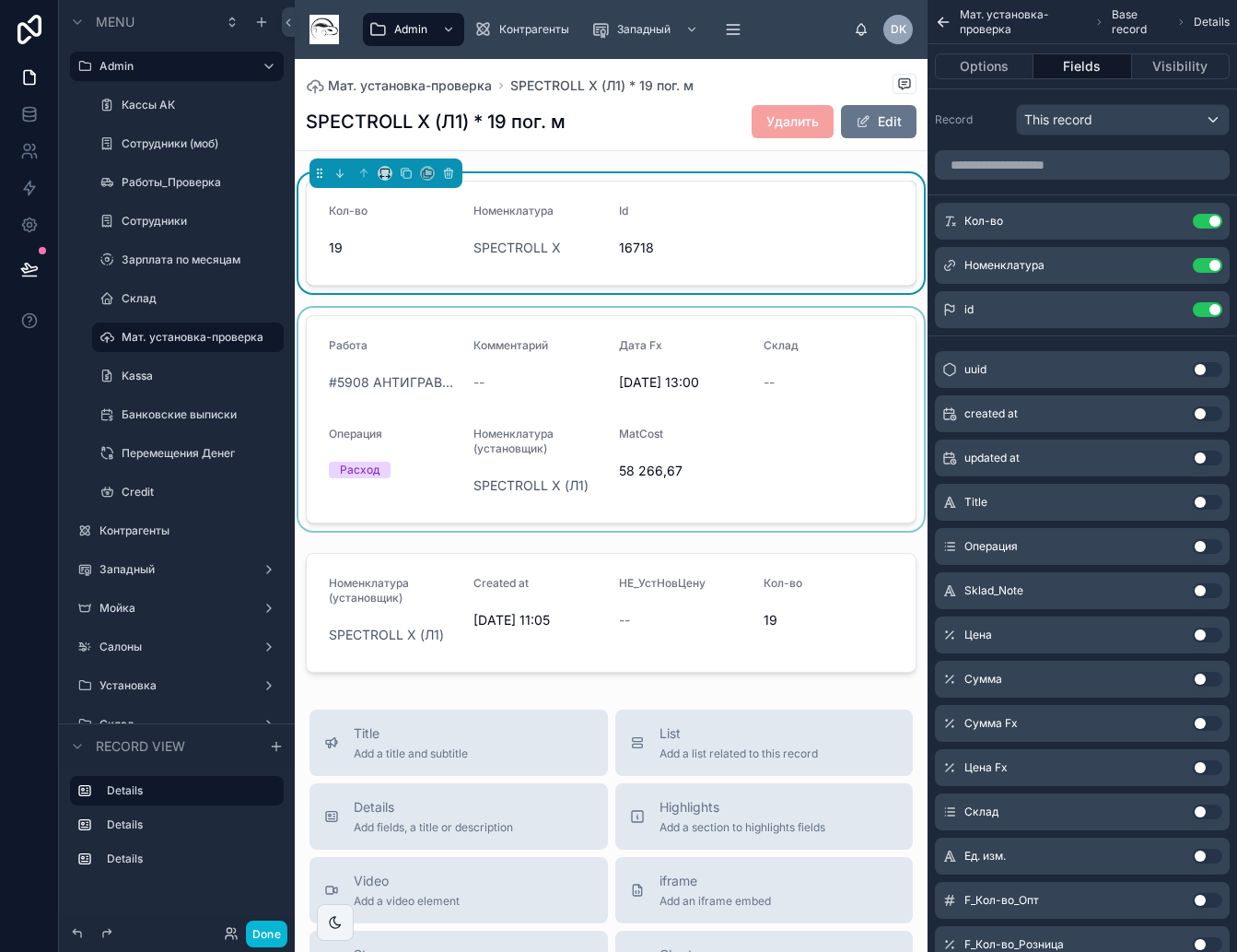
click at [779, 436] on div at bounding box center [612, 419] width 633 height 223
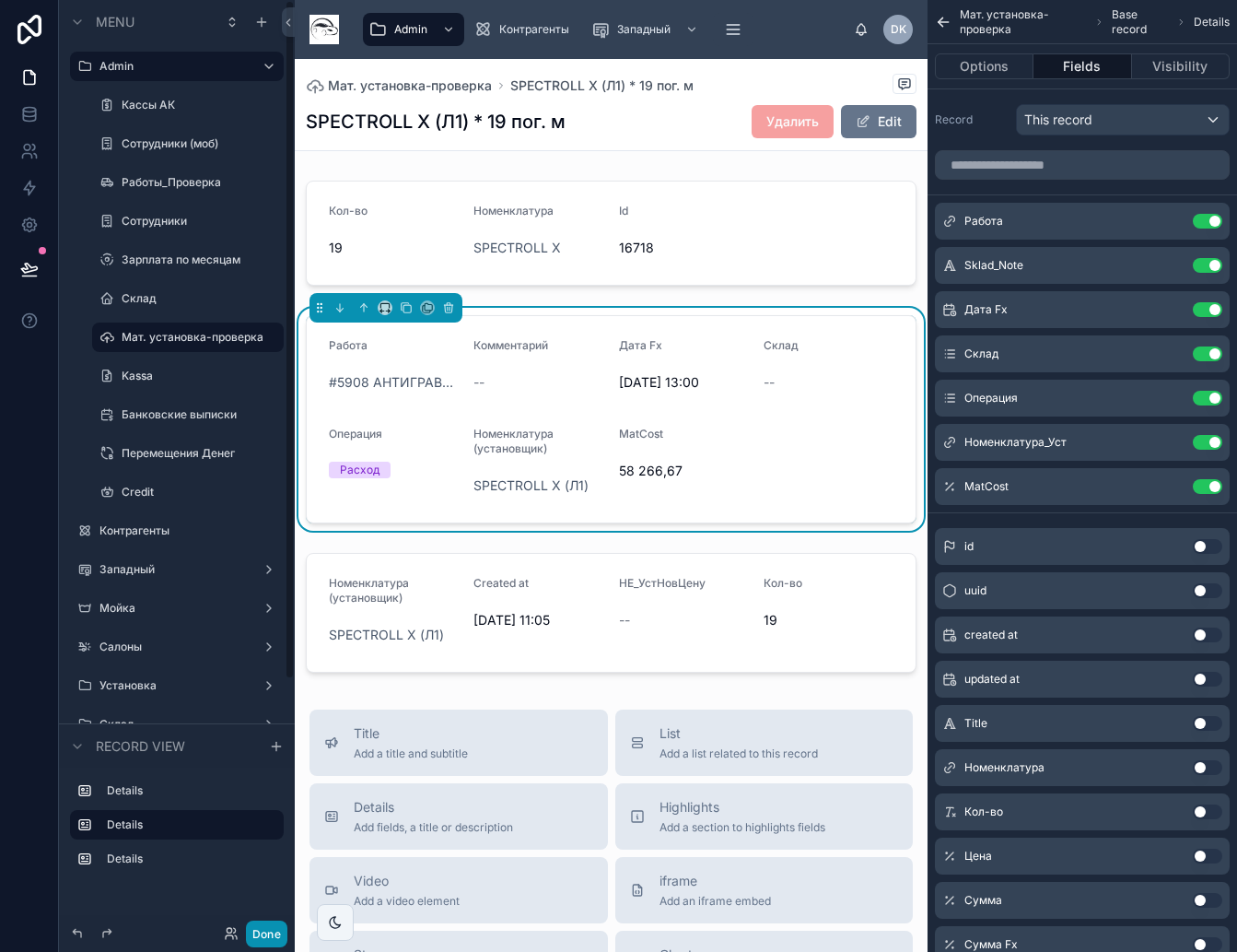
click at [271, 932] on button "Done" at bounding box center [266, 933] width 42 height 27
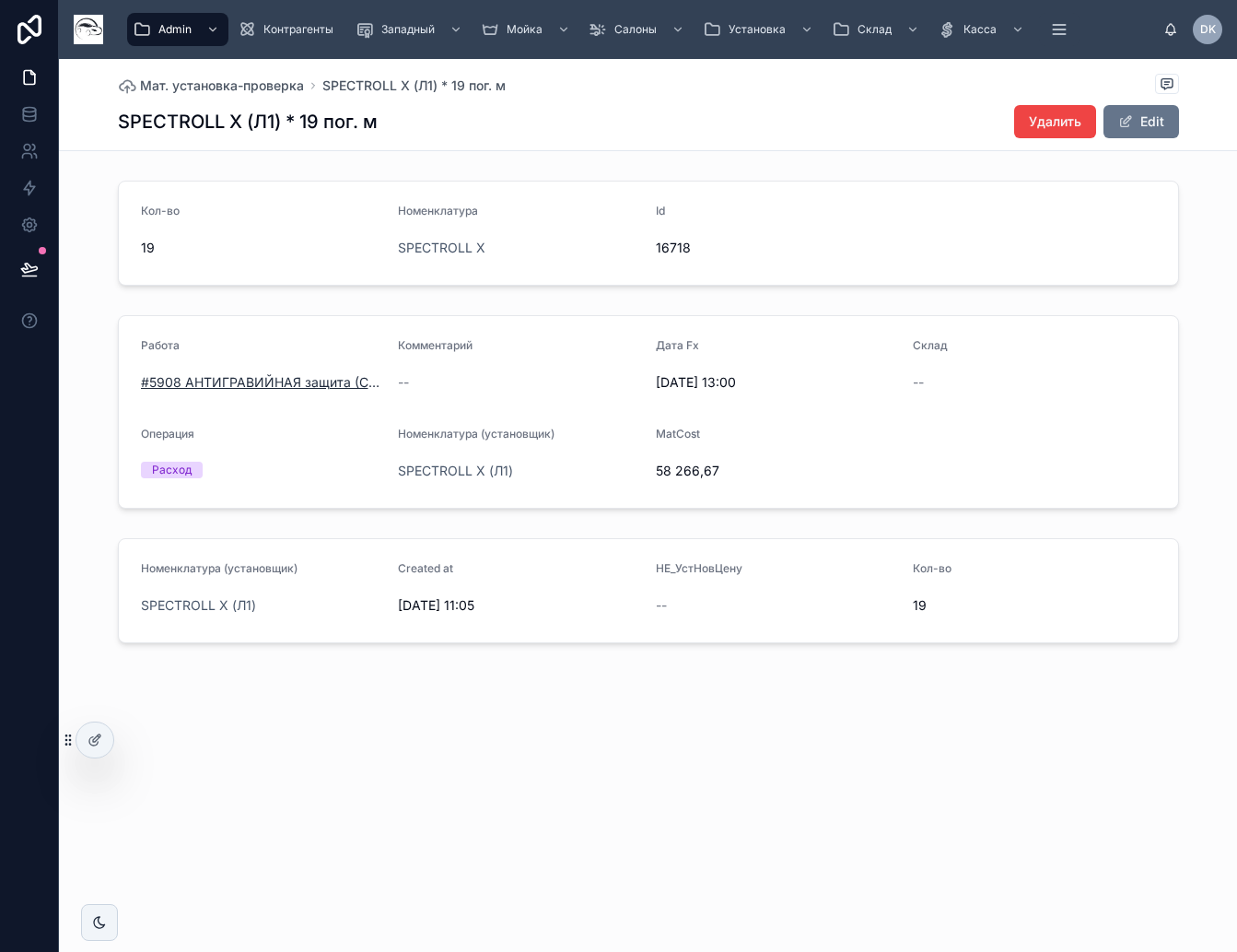
click at [259, 383] on span "#5908 АНТИГРАВИЙНАЯ защита (С5/Л1)" at bounding box center [263, 382] width 243 height 19
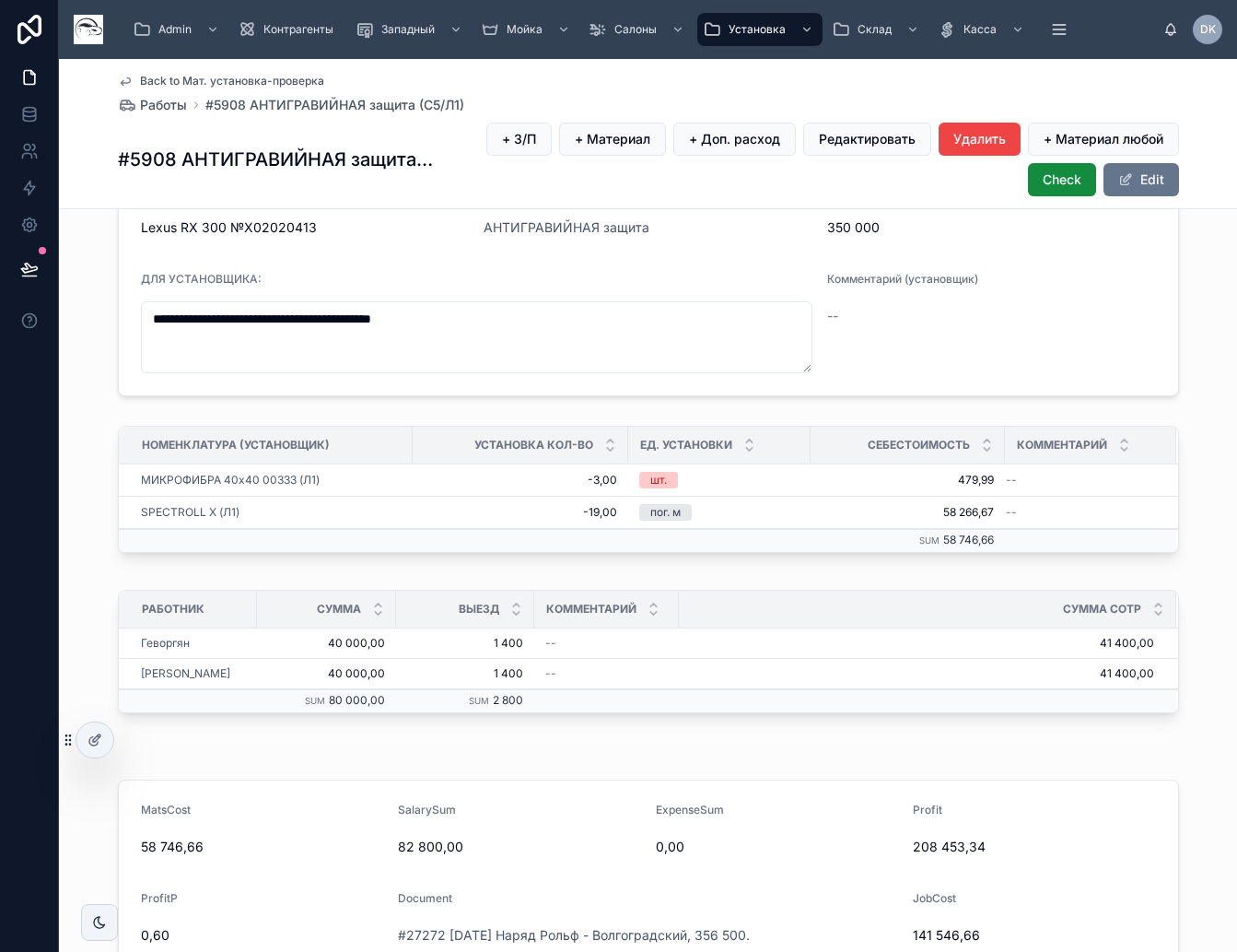
scroll to position [460, 0]
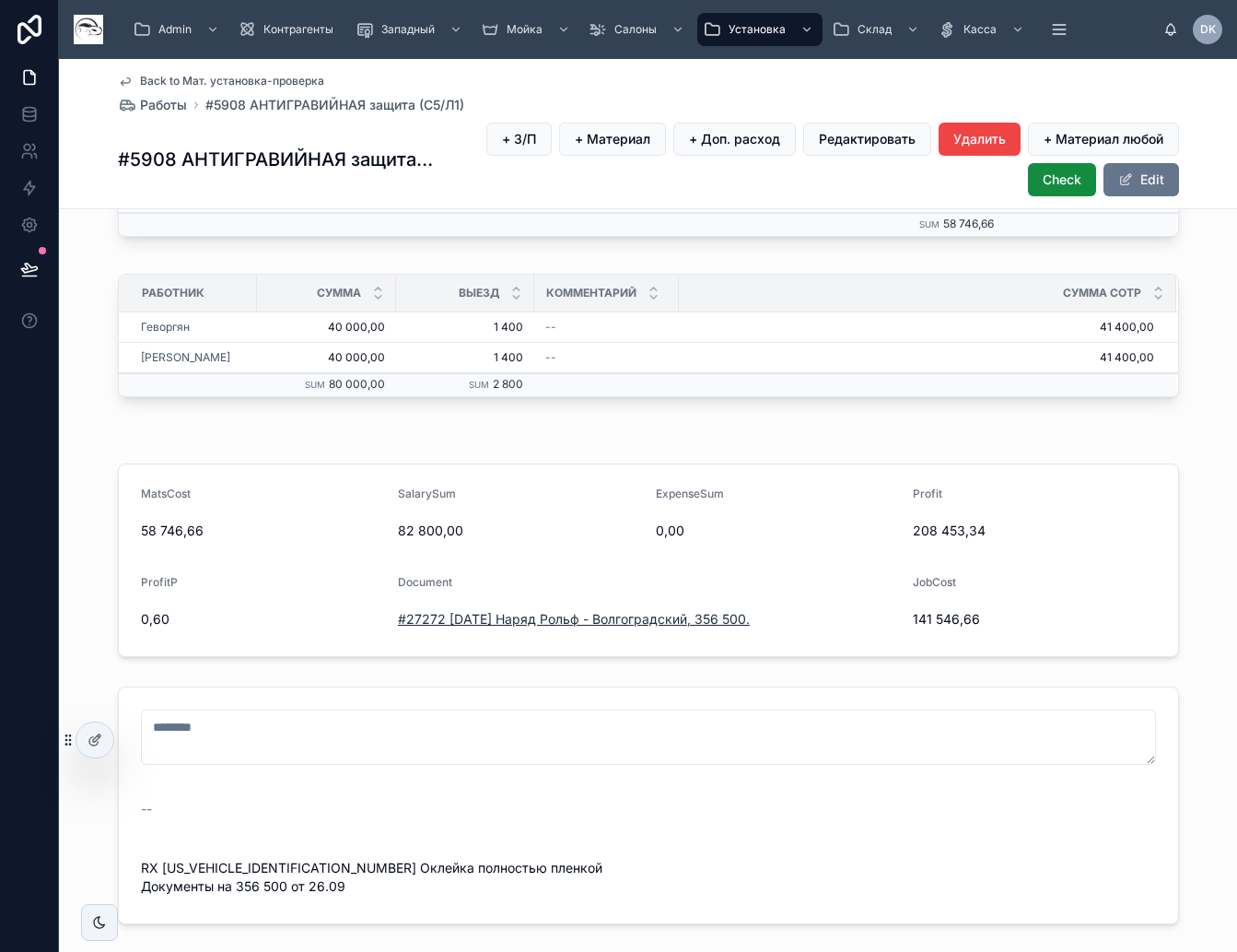
click at [590, 614] on span "#27272 [DATE] Наряд Рольф - Волгоградский, 356 500." at bounding box center [573, 619] width 352 height 19
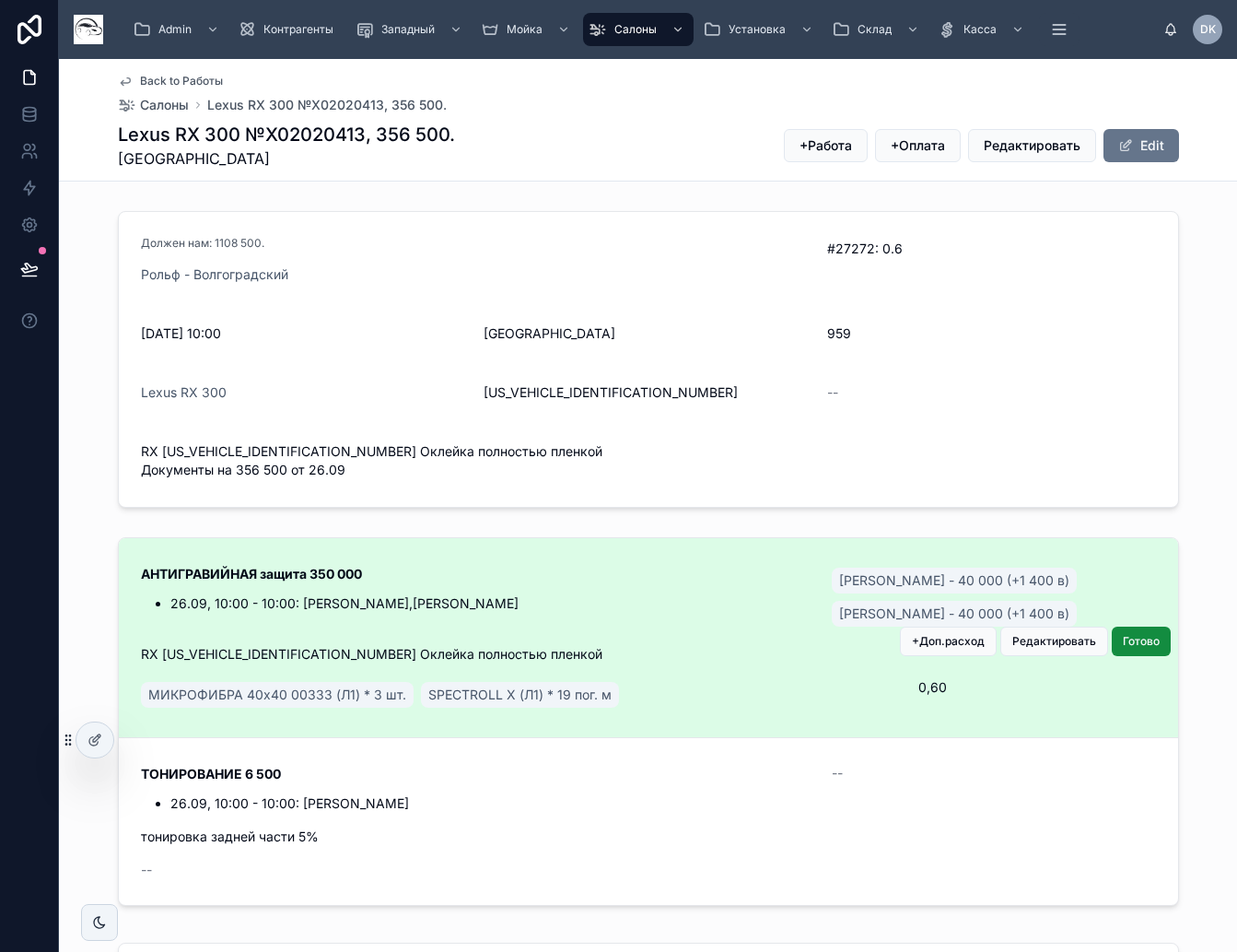
click at [677, 613] on div "АНТИГРАВИЙНАЯ защита 350 000 26.09, 10:00 - 10:00: [PERSON_NAME],[PERSON_NAME]" at bounding box center [476, 597] width 670 height 66
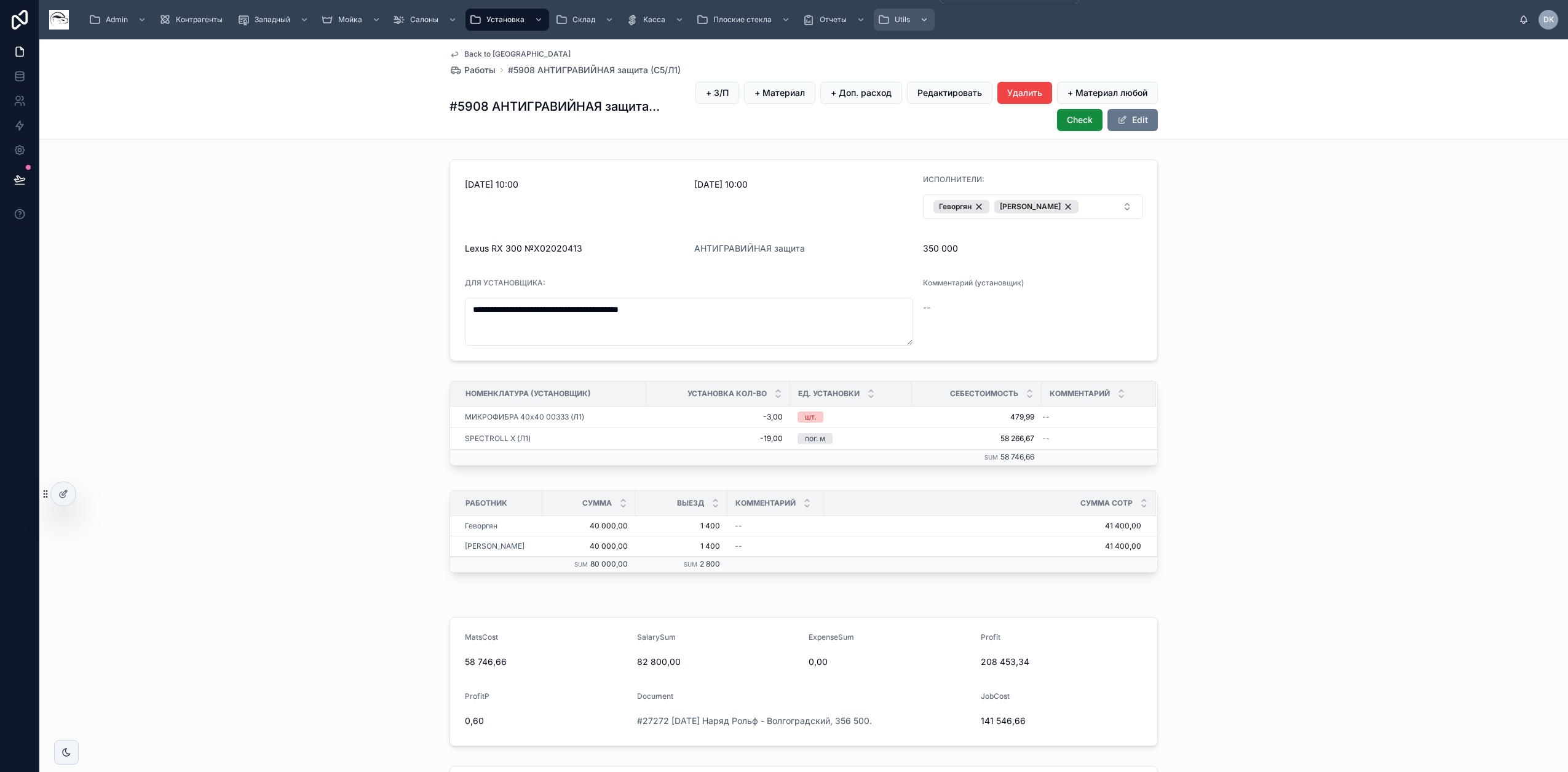
click at [897, 19] on span "Utils" at bounding box center [902, 20] width 15 height 10
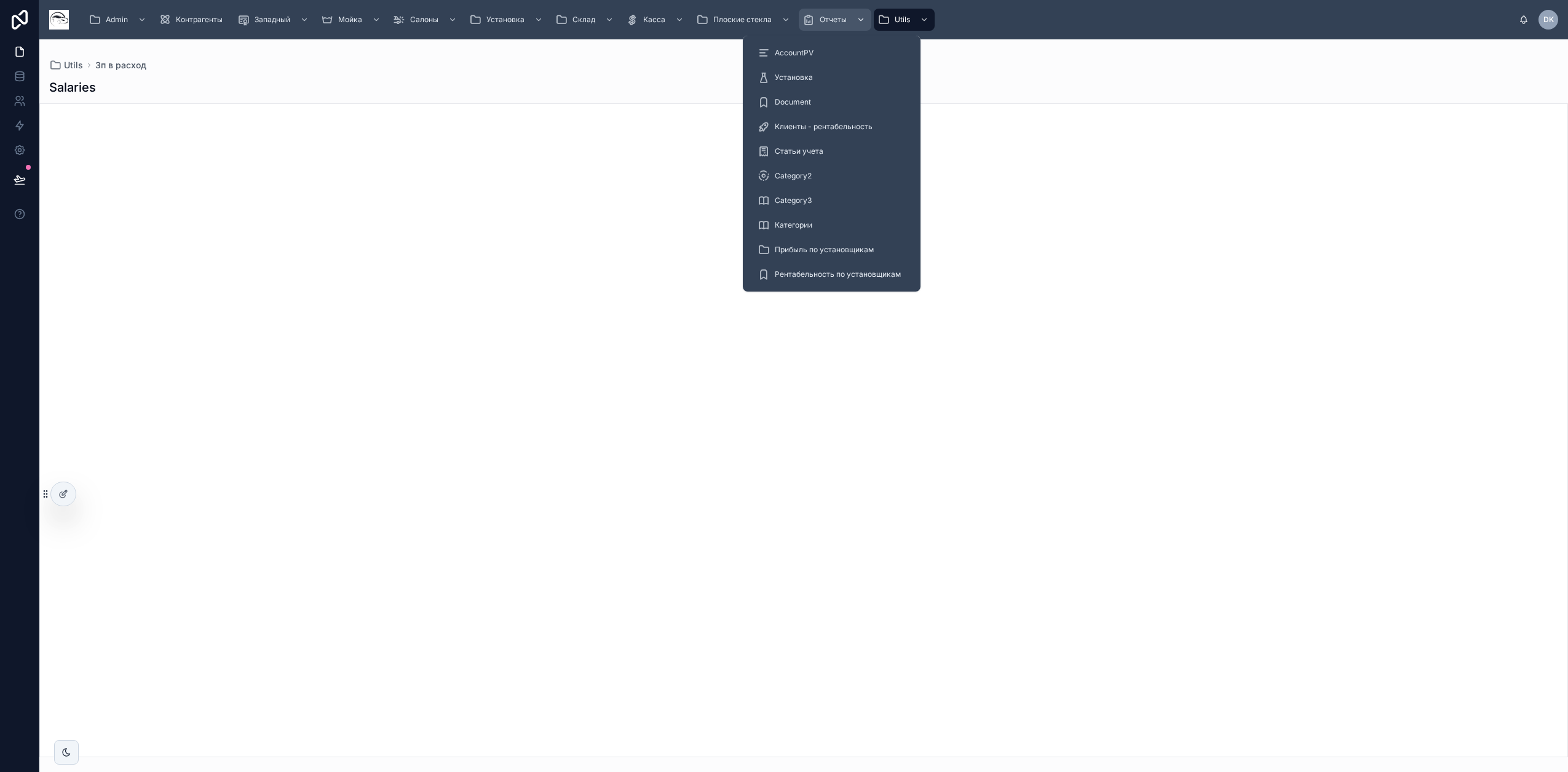
click at [840, 20] on span "Отчеты" at bounding box center [833, 20] width 27 height 10
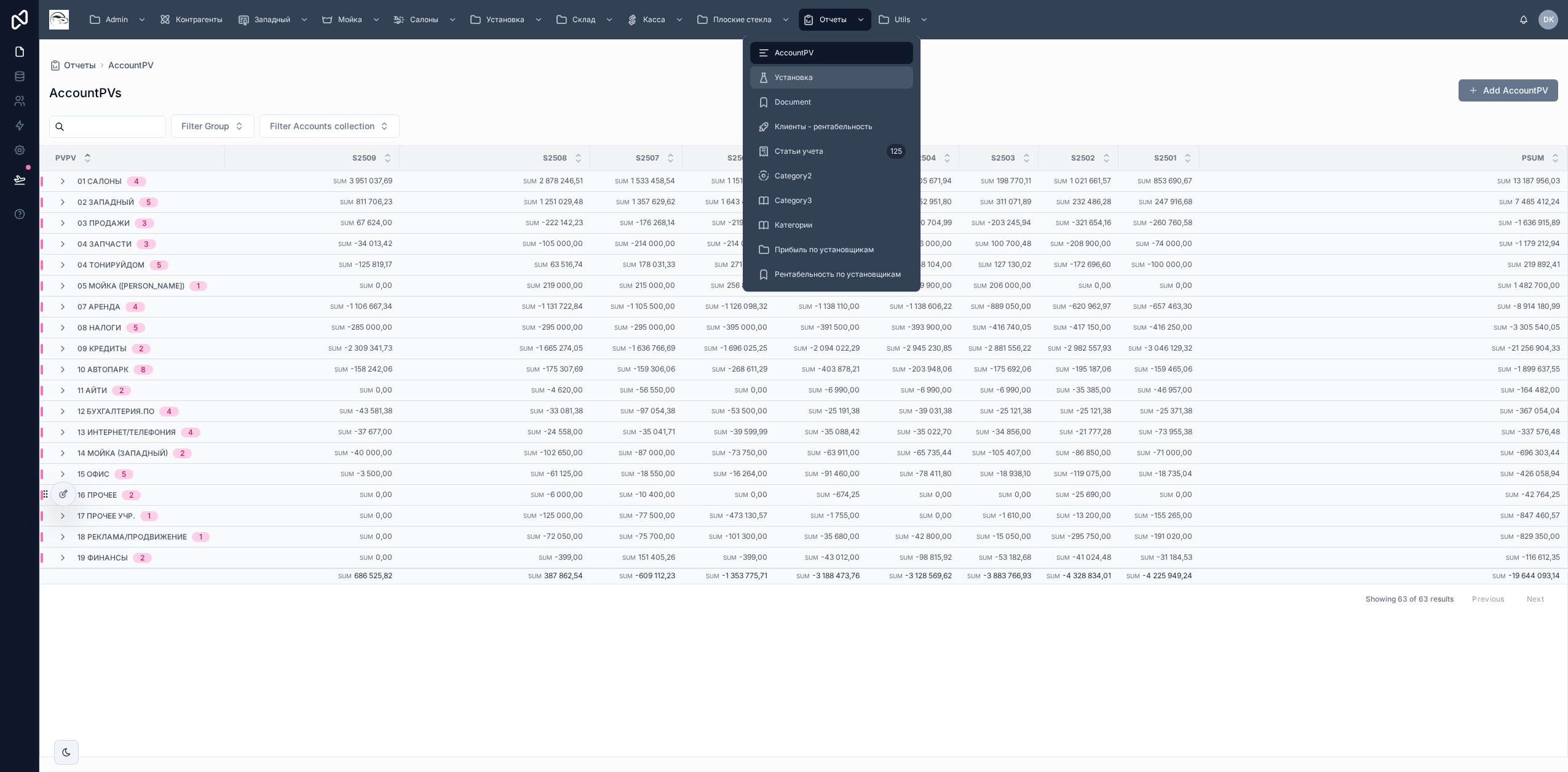
click at [832, 76] on div "Установка" at bounding box center [831, 77] width 148 height 20
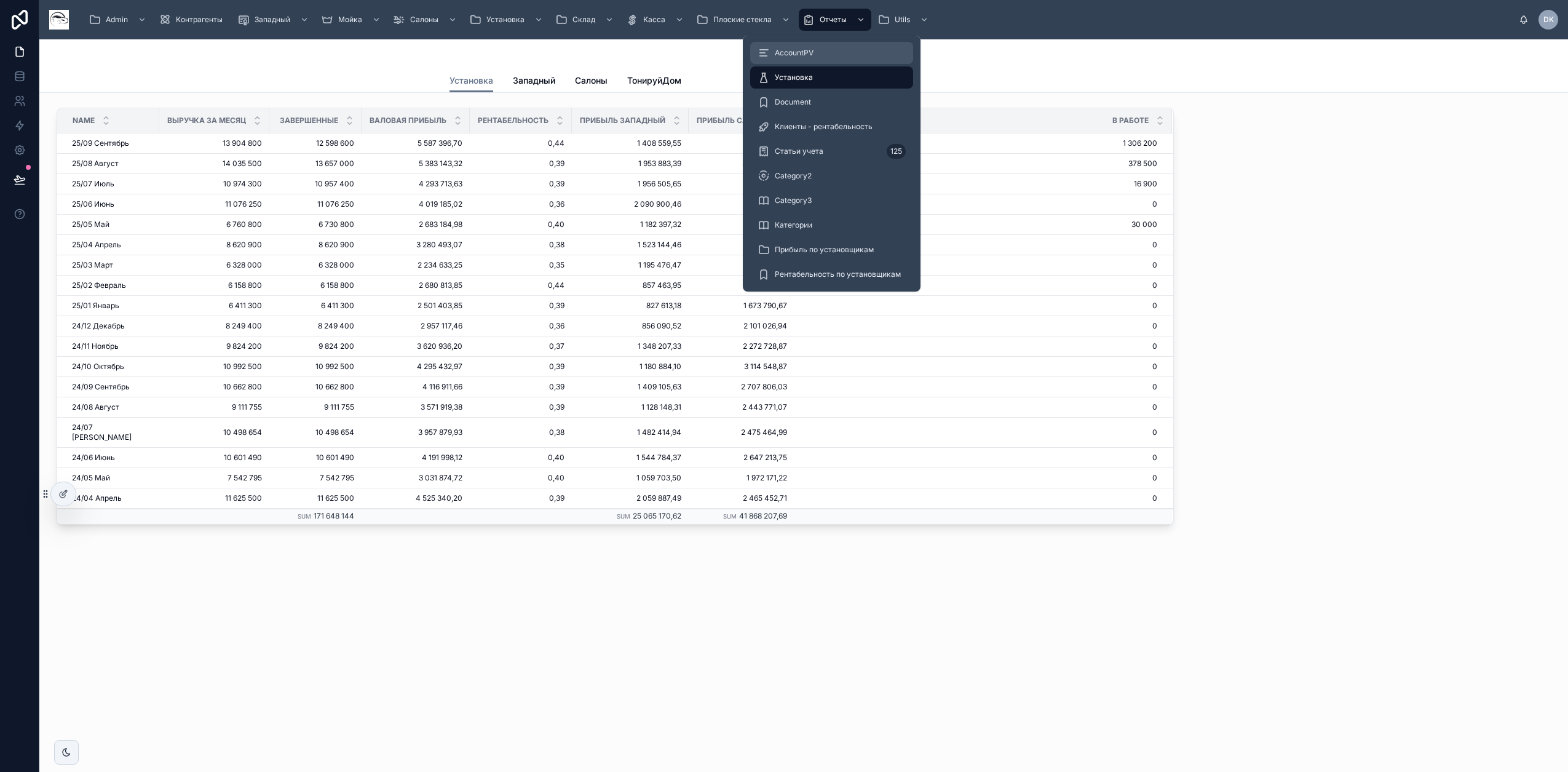
click at [835, 45] on div "AccountPV" at bounding box center [831, 53] width 148 height 20
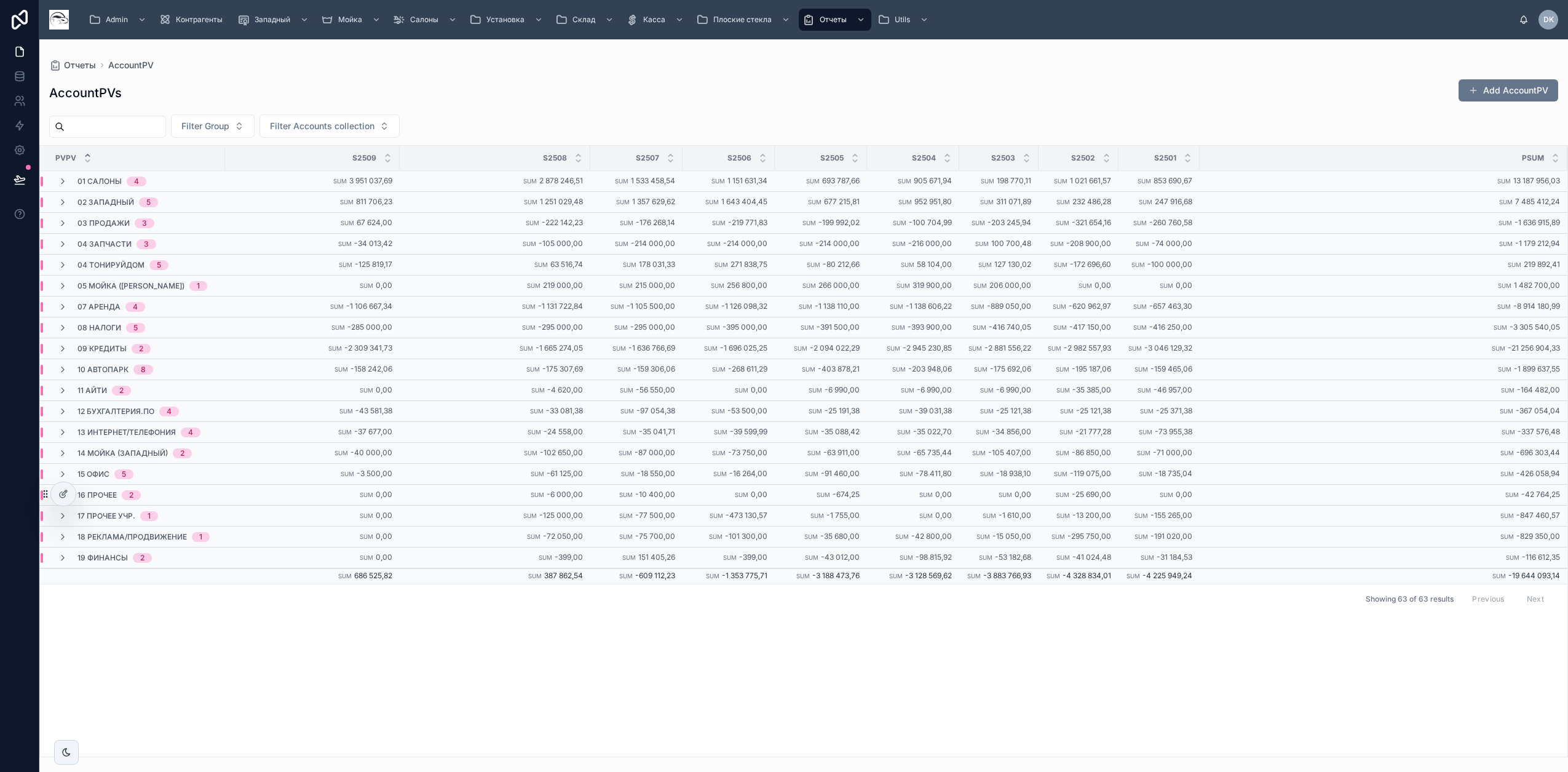
click at [567, 662] on div "PvPV S2509 S2508 S2507 S2506 S2505 S2504 S2503 S2502 S2501 PSum 01 Салоны 4 Sum…" at bounding box center [804, 451] width 1527 height 611
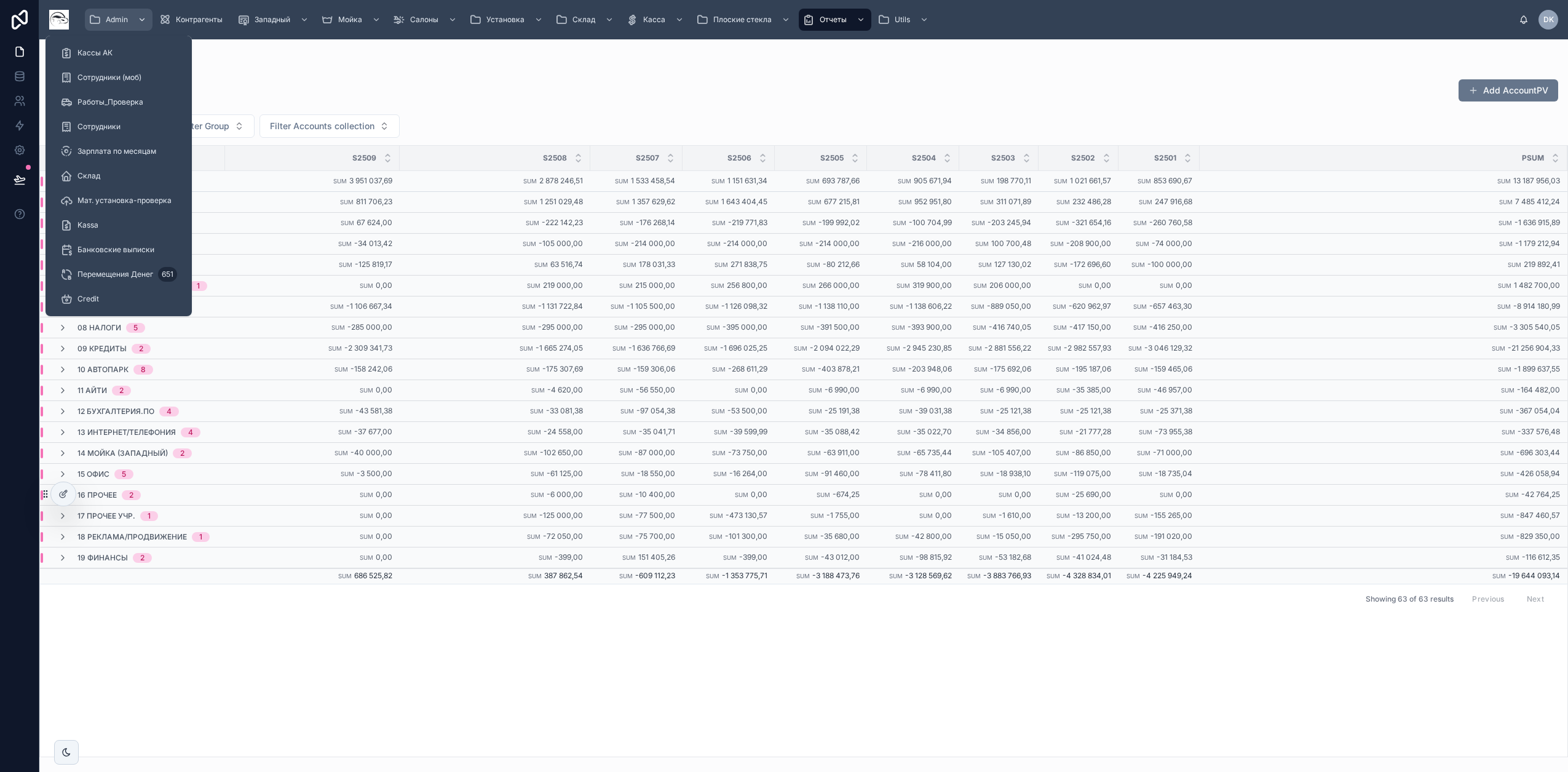
click at [111, 23] on span "Admin" at bounding box center [117, 20] width 22 height 10
